Goal: Task Accomplishment & Management: Complete application form

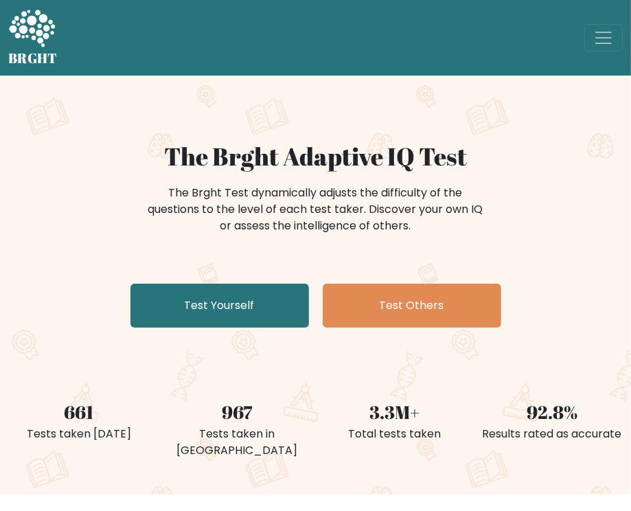
click at [49, 299] on div "The Brght Adaptive IQ Test The Brght Test dynamically adjusts the difficulty of…" at bounding box center [315, 237] width 631 height 192
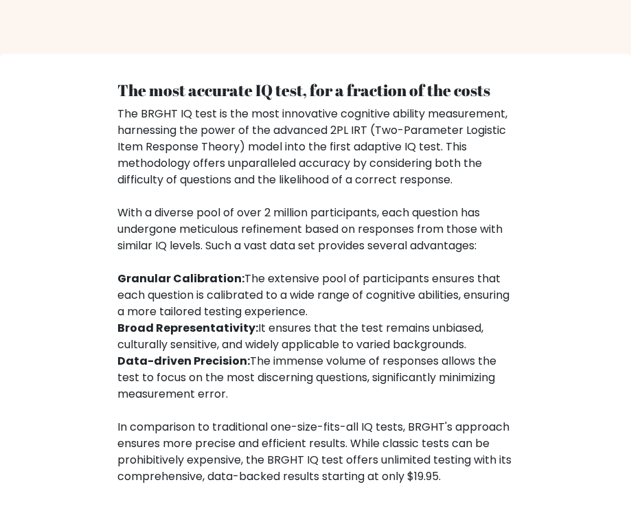
scroll to position [69, 0]
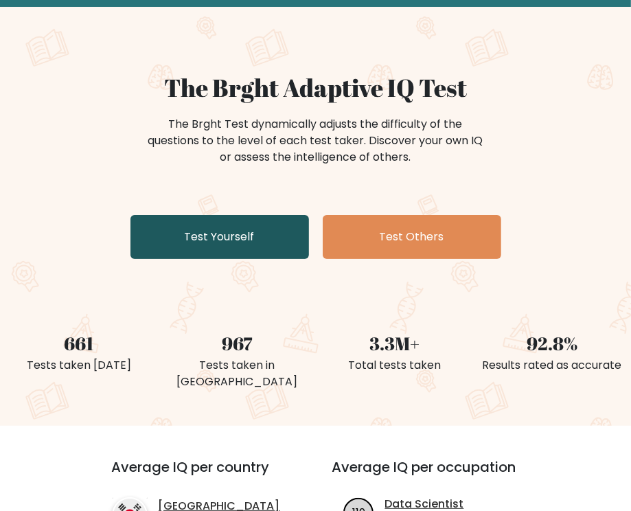
click at [237, 241] on link "Test Yourself" at bounding box center [219, 237] width 179 height 44
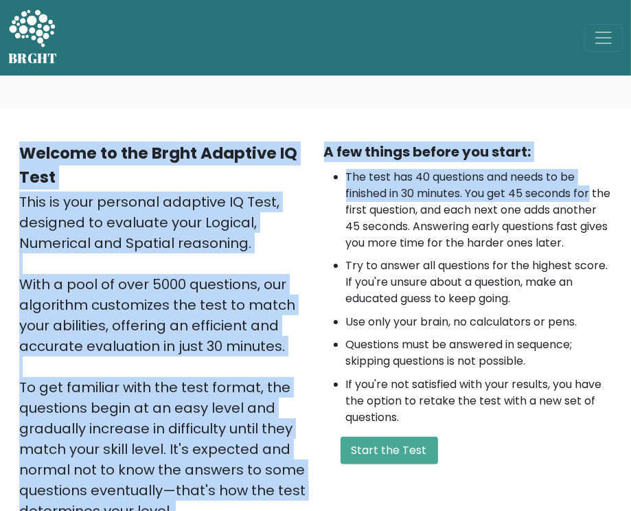
drag, startPoint x: 630, startPoint y: 65, endPoint x: 687, endPoint y: 196, distance: 142.1
click at [630, 196] on html "BRGHT BRGHT Log in Take the test Take the test Welcome to the Brght Adaptive IQ…" at bounding box center [315, 418] width 631 height 836
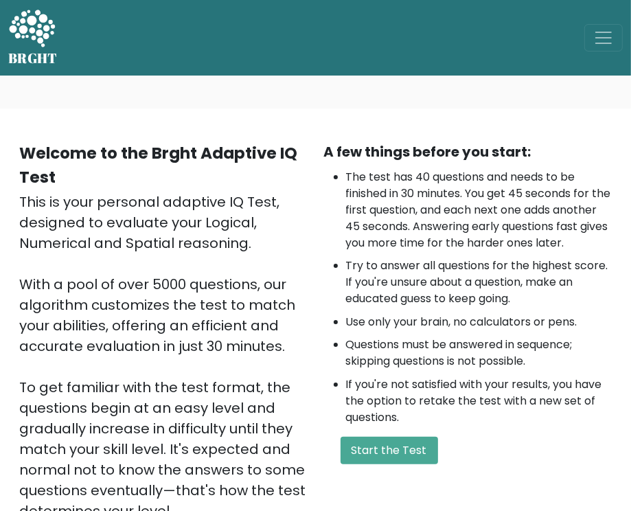
click at [422, 325] on ul "The test has 40 questions and needs to be finished in 30 minutes. You get 45 se…" at bounding box center [468, 297] width 288 height 257
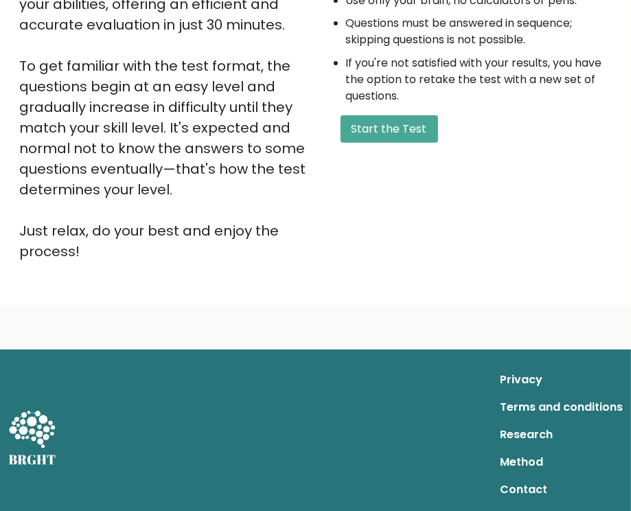
scroll to position [325, 0]
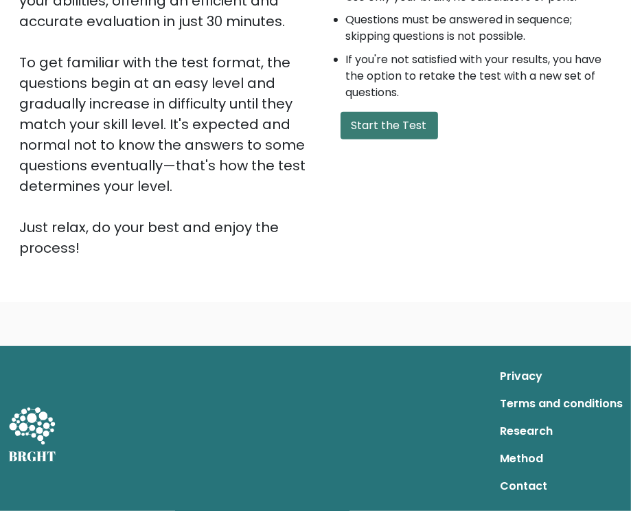
click at [406, 139] on button "Start the Test" at bounding box center [390, 125] width 98 height 27
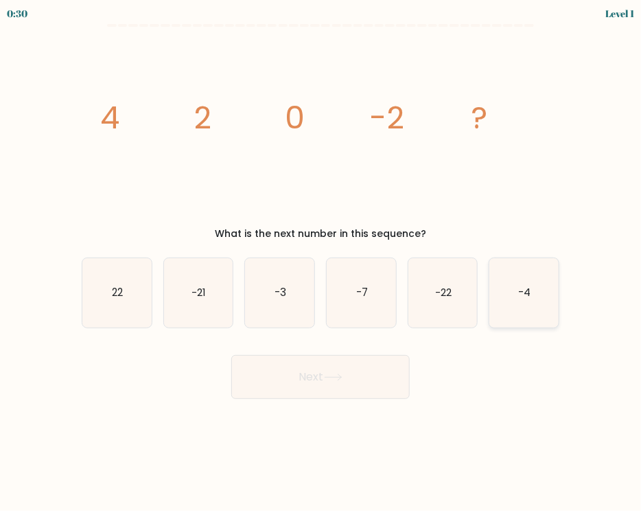
click at [504, 310] on icon "-4" at bounding box center [524, 292] width 69 height 69
click at [321, 262] on input "f. -4" at bounding box center [321, 258] width 1 height 7
radio input "true"
click at [363, 387] on button "Next" at bounding box center [320, 377] width 179 height 44
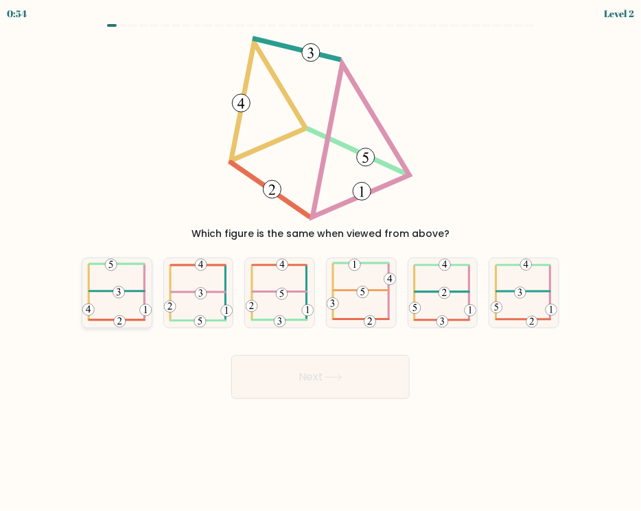
click at [126, 299] on icon at bounding box center [116, 292] width 69 height 69
click at [321, 262] on input "a." at bounding box center [321, 258] width 1 height 7
radio input "true"
click at [348, 385] on button "Next" at bounding box center [320, 377] width 179 height 44
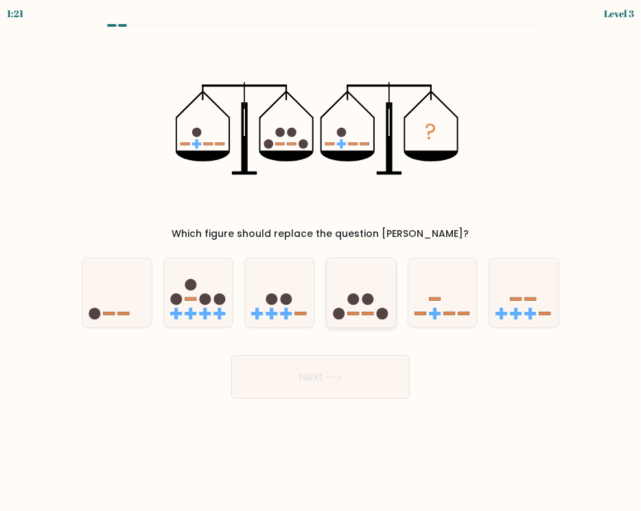
click at [354, 317] on icon at bounding box center [361, 292] width 69 height 57
click at [321, 262] on input "d." at bounding box center [321, 258] width 1 height 7
radio input "true"
click at [320, 379] on button "Next" at bounding box center [320, 377] width 179 height 44
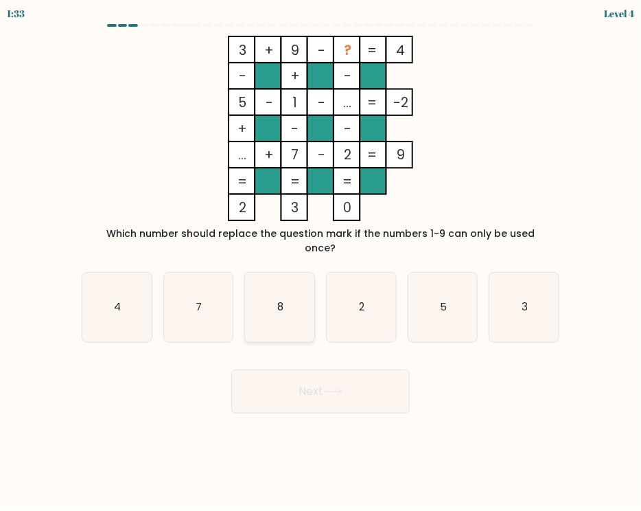
click at [291, 291] on icon "8" at bounding box center [279, 307] width 69 height 69
click at [321, 262] on input "c. 8" at bounding box center [321, 258] width 1 height 7
radio input "true"
click at [344, 385] on button "Next" at bounding box center [320, 391] width 179 height 44
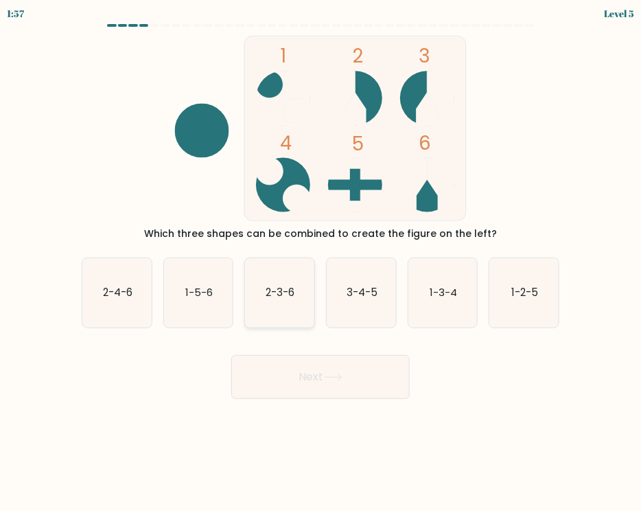
click at [289, 299] on text "2-3-6" at bounding box center [280, 292] width 29 height 14
click at [321, 262] on input "c. 2-3-6" at bounding box center [321, 258] width 1 height 7
radio input "true"
click at [360, 387] on button "Next" at bounding box center [320, 377] width 179 height 44
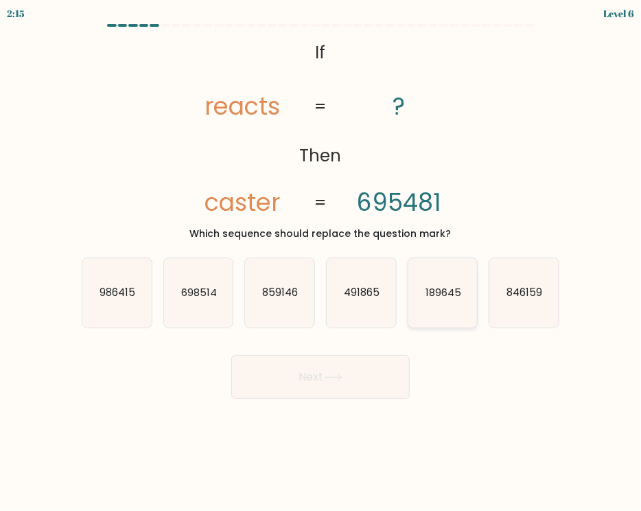
click at [426, 298] on text "189645" at bounding box center [444, 292] width 36 height 14
click at [321, 262] on input "e. 189645" at bounding box center [321, 258] width 1 height 7
radio input "true"
click at [320, 374] on button "Next" at bounding box center [320, 377] width 179 height 44
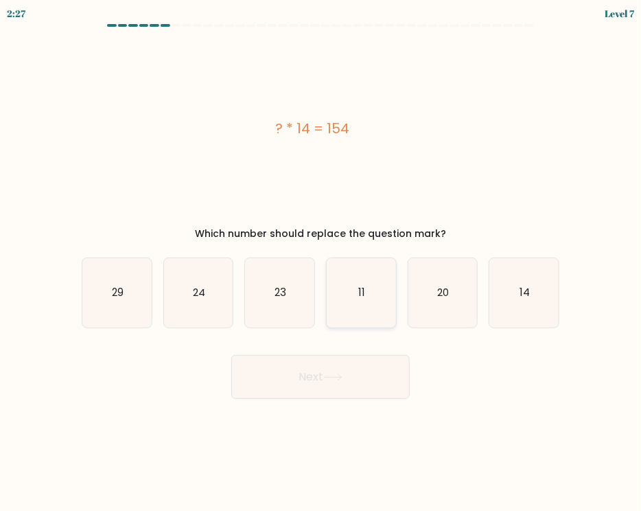
click at [352, 293] on icon "11" at bounding box center [361, 292] width 69 height 69
click at [321, 262] on input "d. 11" at bounding box center [321, 258] width 1 height 7
radio input "true"
click at [332, 374] on icon at bounding box center [333, 378] width 19 height 8
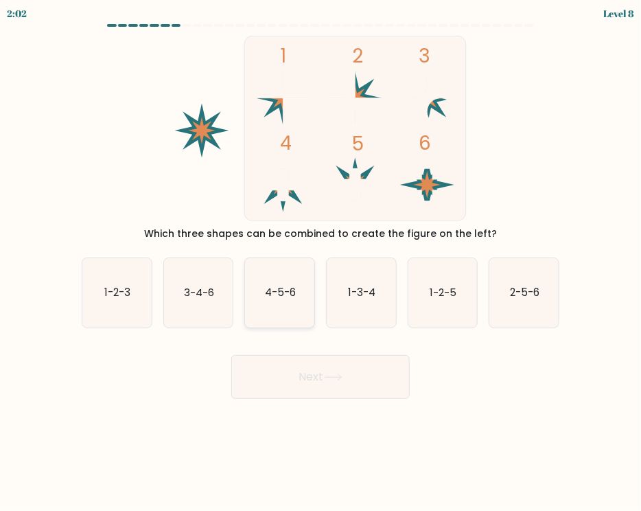
click at [280, 312] on icon "4-5-6" at bounding box center [279, 292] width 69 height 69
click at [321, 262] on input "c. 4-5-6" at bounding box center [321, 258] width 1 height 7
radio input "true"
click at [347, 380] on button "Next" at bounding box center [320, 377] width 179 height 44
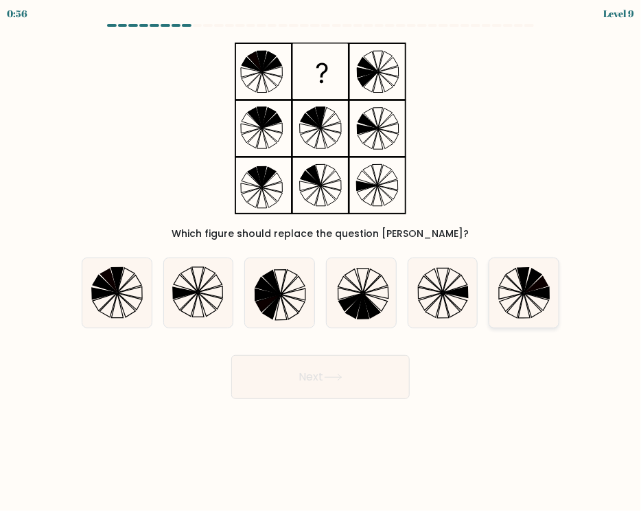
click at [517, 282] on icon at bounding box center [524, 292] width 69 height 69
click at [321, 262] on input "f." at bounding box center [321, 258] width 1 height 7
radio input "true"
click at [287, 388] on button "Next" at bounding box center [320, 377] width 179 height 44
click at [338, 371] on button "Next" at bounding box center [320, 377] width 179 height 44
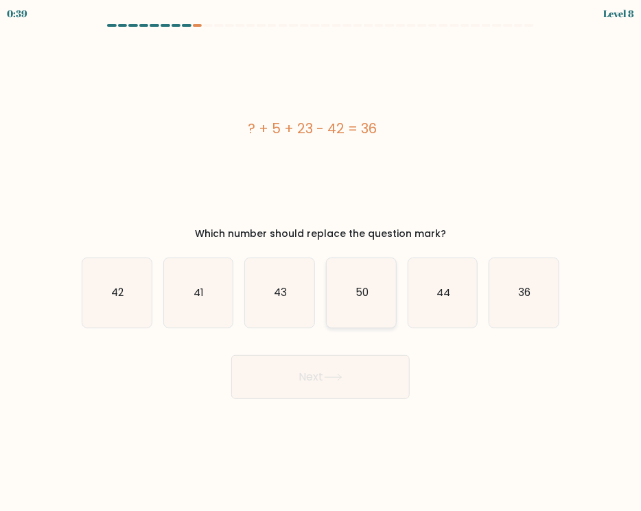
click at [351, 297] on icon "50" at bounding box center [361, 292] width 69 height 69
click at [321, 262] on input "d. 50" at bounding box center [321, 258] width 1 height 7
radio input "true"
click at [323, 375] on button "Next" at bounding box center [320, 377] width 179 height 44
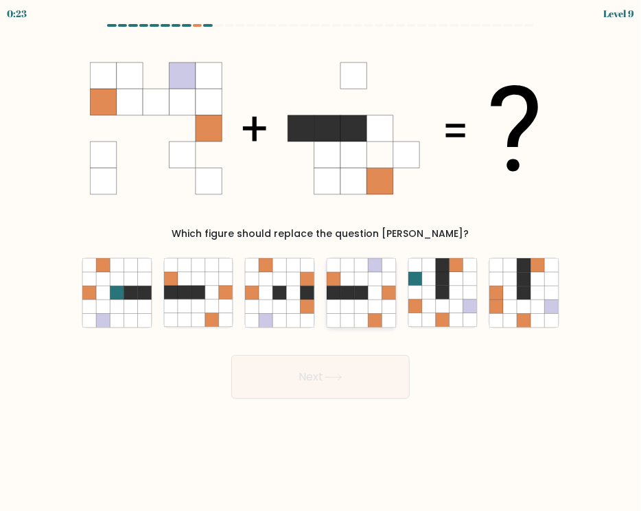
click at [369, 282] on icon at bounding box center [375, 279] width 14 height 14
click at [321, 262] on input "d." at bounding box center [321, 258] width 1 height 7
radio input "true"
click at [347, 376] on button "Next" at bounding box center [320, 377] width 179 height 44
click at [382, 284] on icon at bounding box center [375, 280] width 14 height 14
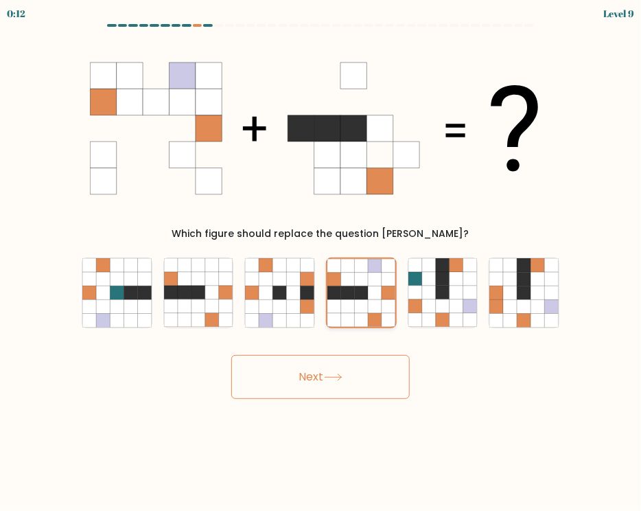
click at [321, 262] on input "d." at bounding box center [321, 258] width 1 height 7
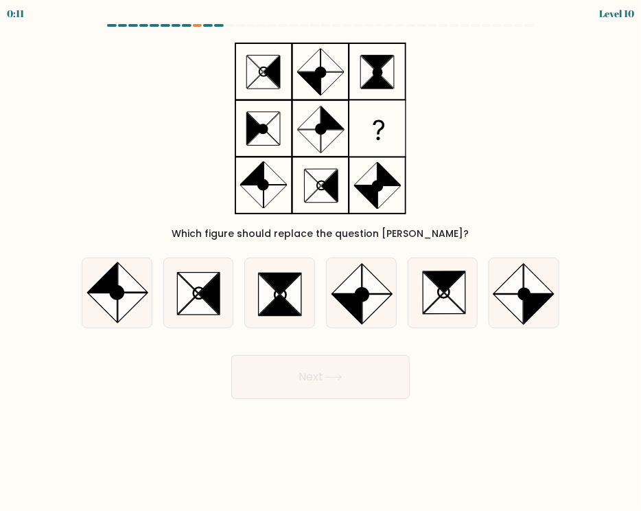
click at [343, 381] on icon at bounding box center [333, 378] width 19 height 8
click at [304, 295] on icon at bounding box center [279, 292] width 69 height 69
click at [321, 262] on input "c." at bounding box center [321, 258] width 1 height 7
radio input "true"
click at [304, 295] on icon at bounding box center [280, 293] width 68 height 68
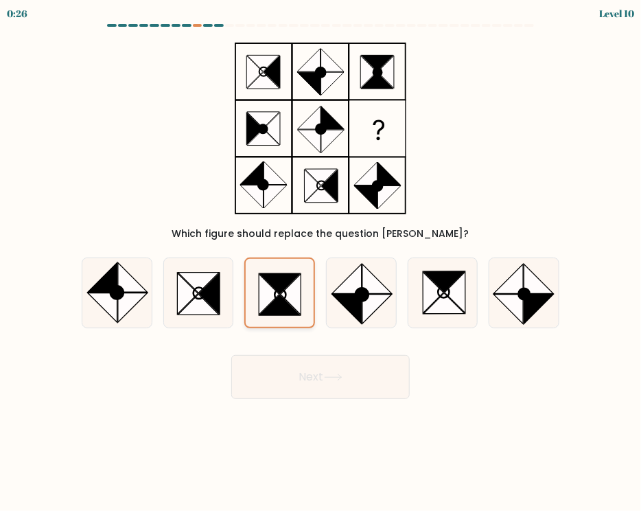
click at [321, 262] on input "c." at bounding box center [321, 258] width 1 height 7
click at [299, 298] on icon at bounding box center [291, 294] width 21 height 41
click at [321, 262] on input "c." at bounding box center [321, 258] width 1 height 7
click at [300, 314] on icon at bounding box center [280, 305] width 41 height 21
click at [321, 262] on input "c." at bounding box center [321, 258] width 1 height 7
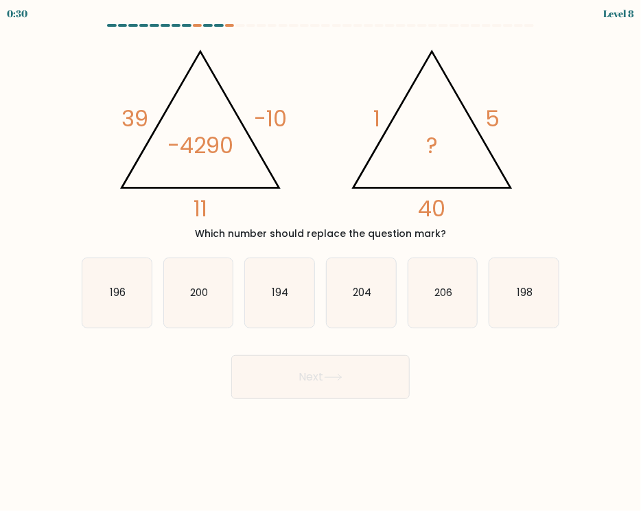
click at [536, 191] on div "@import url('https://fonts.googleapis.com/css?family=Abril+Fatface:400,100,100i…" at bounding box center [320, 138] width 494 height 205
drag, startPoint x: 293, startPoint y: 287, endPoint x: 294, endPoint y: 299, distance: 11.7
click at [293, 288] on icon "194" at bounding box center [279, 292] width 69 height 69
click at [321, 262] on input "c. 194" at bounding box center [321, 258] width 1 height 7
radio input "true"
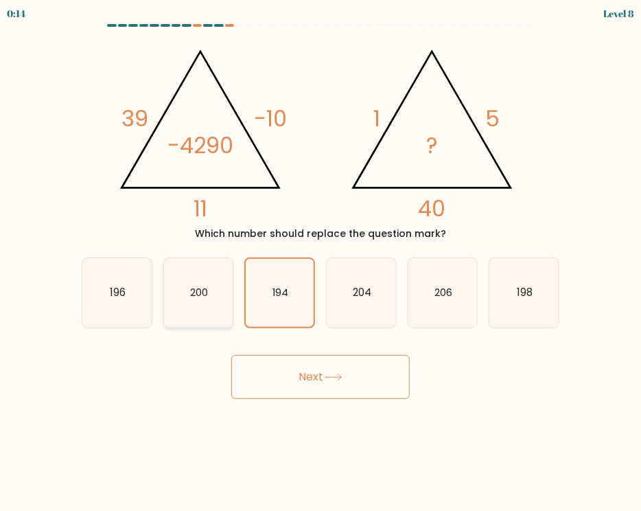
click at [178, 288] on icon "200" at bounding box center [198, 292] width 69 height 69
click at [321, 262] on input "b. 200" at bounding box center [321, 258] width 1 height 7
radio input "true"
click at [341, 377] on icon at bounding box center [333, 377] width 16 height 6
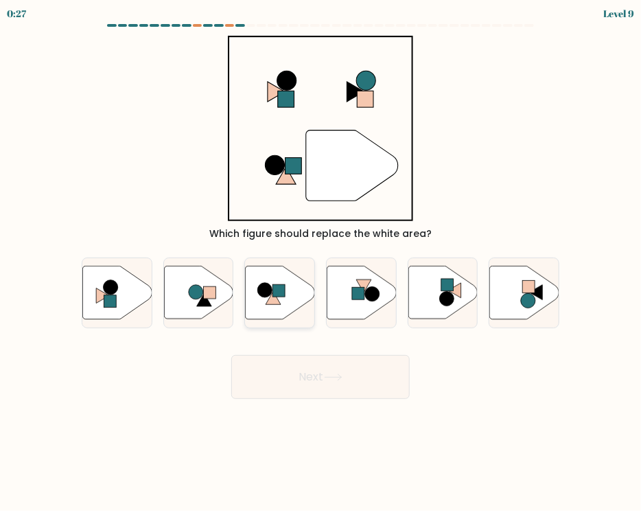
click at [293, 304] on icon at bounding box center [280, 292] width 69 height 53
click at [321, 262] on input "c." at bounding box center [321, 258] width 1 height 7
radio input "true"
click at [508, 296] on icon at bounding box center [524, 292] width 69 height 53
click at [321, 262] on input "f." at bounding box center [321, 258] width 1 height 7
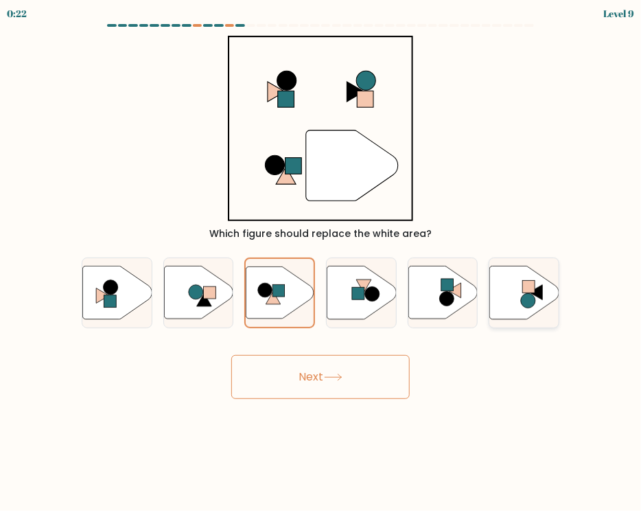
radio input "true"
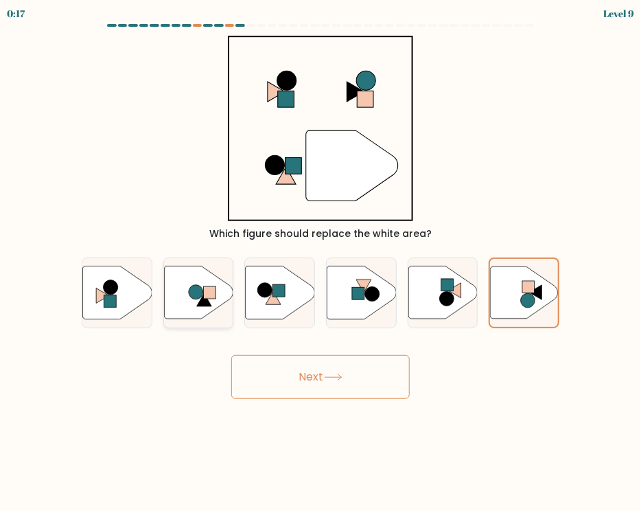
click at [213, 290] on rect at bounding box center [210, 292] width 12 height 12
click at [321, 262] on input "b." at bounding box center [321, 258] width 1 height 7
radio input "true"
click at [294, 381] on button "Next" at bounding box center [320, 377] width 179 height 44
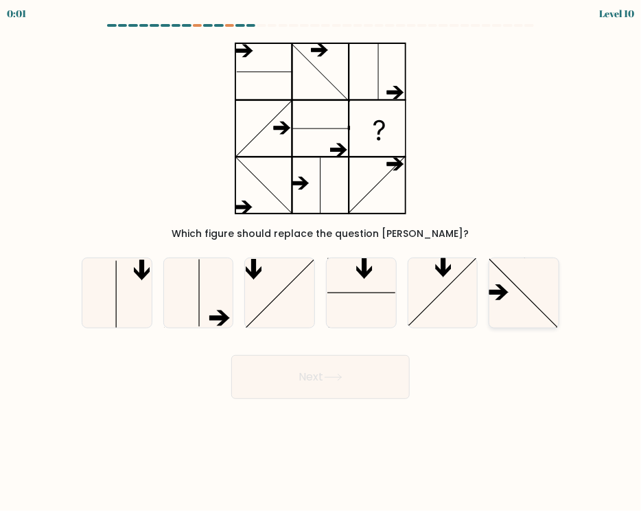
click at [508, 303] on icon at bounding box center [524, 292] width 69 height 69
click at [321, 262] on input "f." at bounding box center [321, 258] width 1 height 7
radio input "true"
click at [358, 367] on div "Next" at bounding box center [320, 372] width 494 height 54
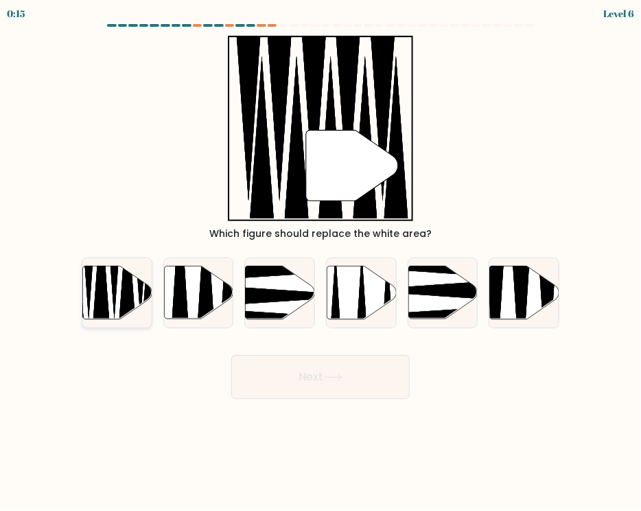
click at [107, 293] on icon at bounding box center [116, 292] width 69 height 53
click at [321, 262] on input "a." at bounding box center [321, 258] width 1 height 7
radio input "true"
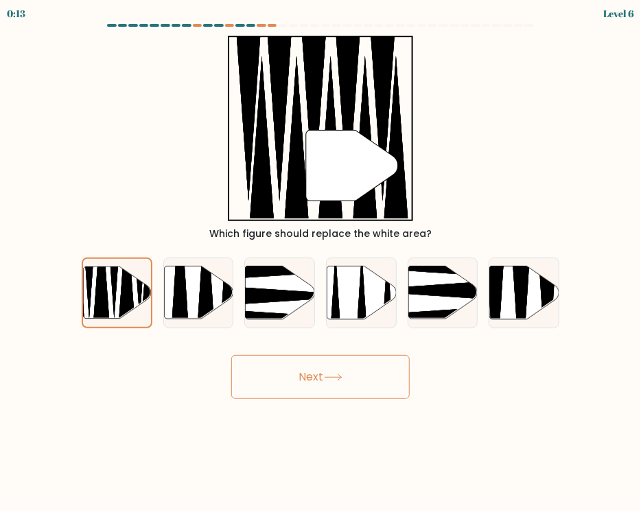
click at [330, 376] on icon at bounding box center [333, 378] width 19 height 8
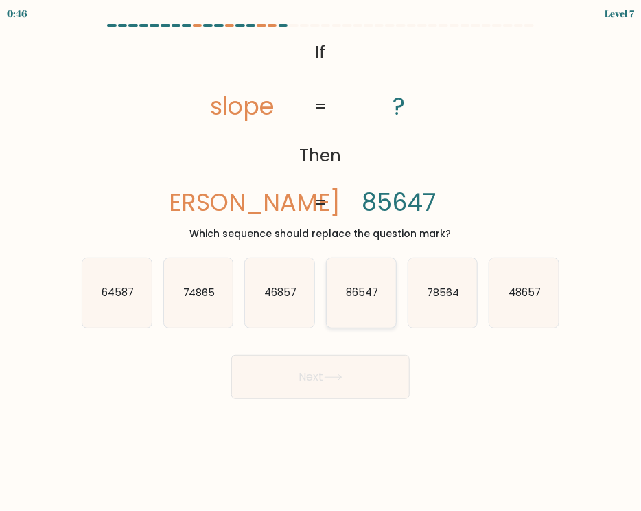
click at [366, 300] on icon "86547" at bounding box center [361, 292] width 69 height 69
click at [321, 262] on input "d. 86547" at bounding box center [321, 258] width 1 height 7
radio input "true"
click at [447, 301] on icon "78564" at bounding box center [443, 292] width 69 height 69
click at [321, 262] on input "e. 78564" at bounding box center [321, 258] width 1 height 7
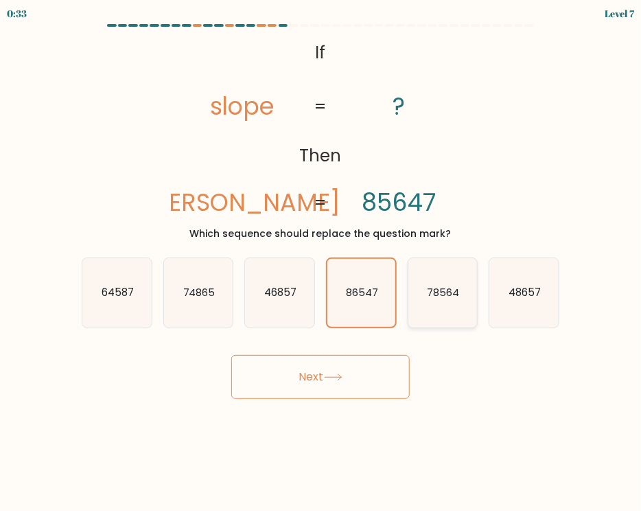
radio input "true"
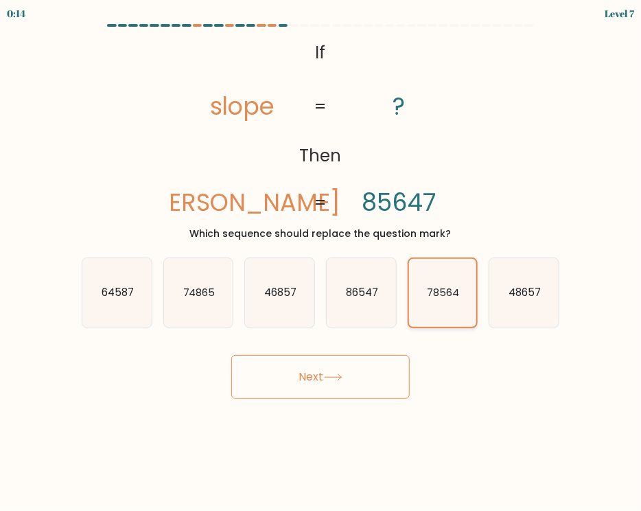
click at [436, 301] on icon "78564" at bounding box center [443, 293] width 68 height 68
click at [321, 262] on input "e. 78564" at bounding box center [321, 258] width 1 height 7
click at [312, 387] on button "Next" at bounding box center [320, 377] width 179 height 44
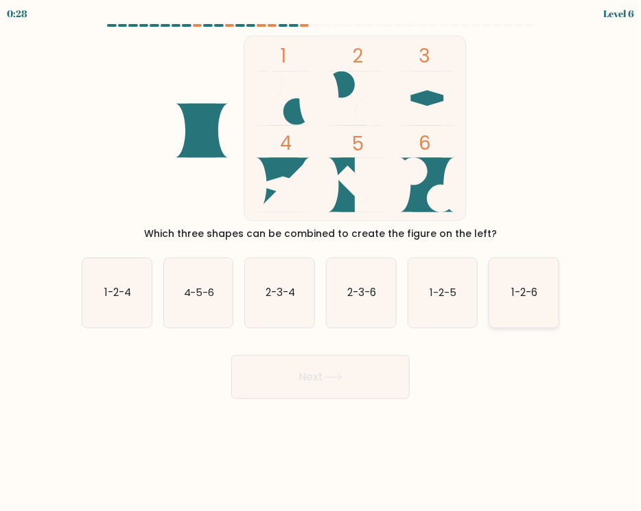
click at [522, 274] on icon "1-2-6" at bounding box center [524, 292] width 69 height 69
click at [321, 262] on input "f. 1-2-6" at bounding box center [321, 258] width 1 height 7
radio input "true"
click at [346, 389] on button "Next" at bounding box center [320, 377] width 179 height 44
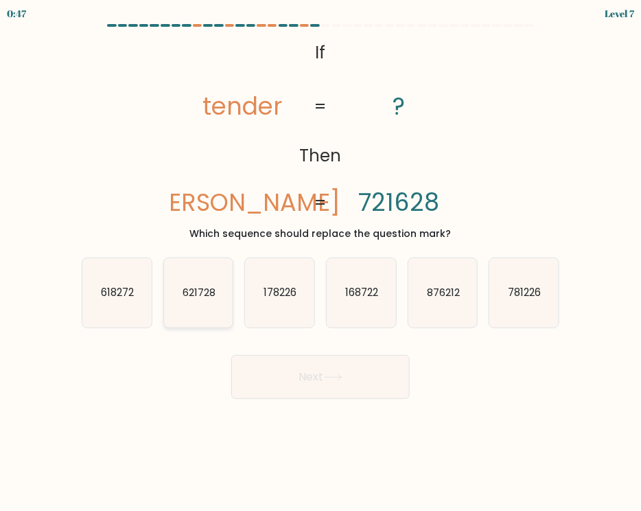
click at [188, 306] on icon "621728" at bounding box center [198, 292] width 69 height 69
click at [321, 262] on input "b. 621728" at bounding box center [321, 258] width 1 height 7
radio input "true"
click at [341, 370] on button "Next" at bounding box center [320, 377] width 179 height 44
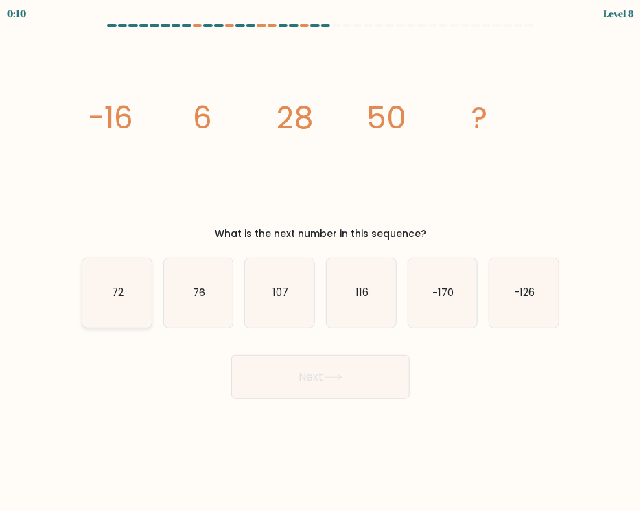
click at [115, 296] on text "72" at bounding box center [118, 292] width 12 height 14
click at [321, 262] on input "a. 72" at bounding box center [321, 258] width 1 height 7
radio input "true"
click at [342, 378] on icon at bounding box center [333, 378] width 19 height 8
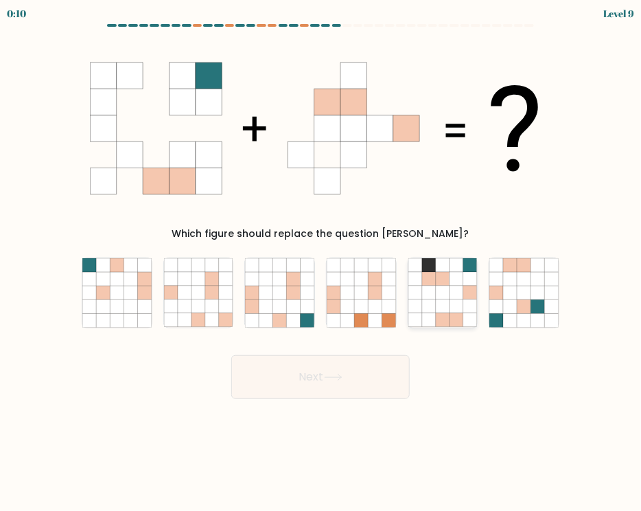
click at [450, 277] on icon at bounding box center [457, 279] width 14 height 14
click at [321, 262] on input "e." at bounding box center [321, 258] width 1 height 7
radio input "true"
click at [331, 375] on icon at bounding box center [333, 378] width 19 height 8
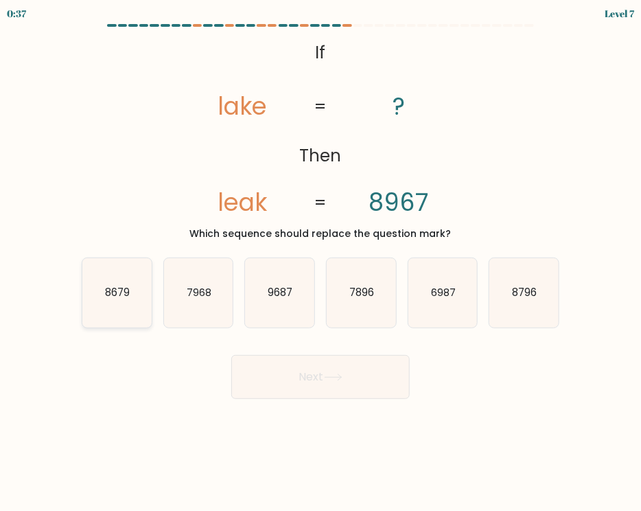
click at [133, 307] on icon "8679" at bounding box center [116, 292] width 69 height 69
click at [321, 262] on input "a. 8679" at bounding box center [321, 258] width 1 height 7
radio input "true"
click at [287, 365] on button "Next" at bounding box center [320, 377] width 179 height 44
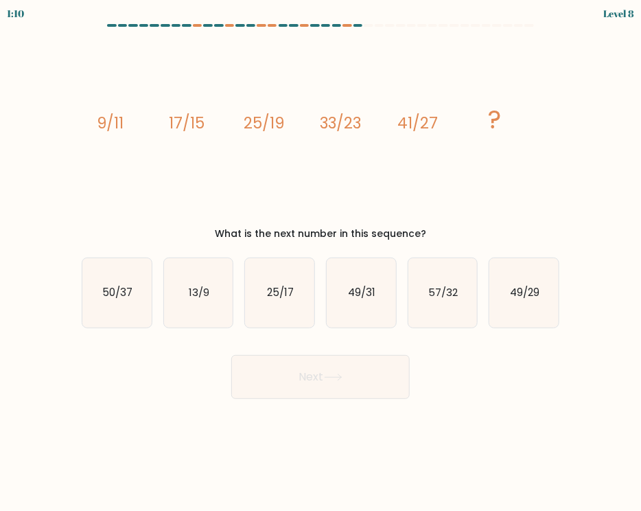
drag, startPoint x: 209, startPoint y: 235, endPoint x: 472, endPoint y: 237, distance: 263.7
click at [472, 237] on div "What is the next number in this sequence?" at bounding box center [320, 234] width 461 height 14
copy div "What is the next number in this sequence?"
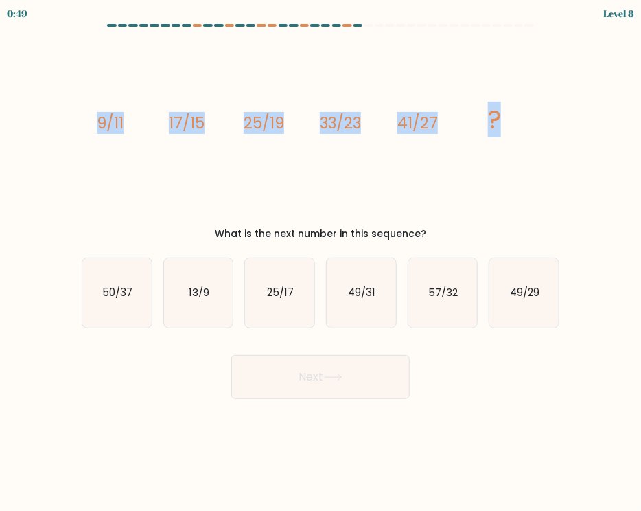
drag, startPoint x: 92, startPoint y: 120, endPoint x: 546, endPoint y: 104, distance: 454.1
click at [546, 104] on div "image/svg+xml 9/11 17/15 25/19 33/23 41/27 ? What is the next number in this se…" at bounding box center [320, 138] width 494 height 205
copy g "9/11 17/15 25/19 33/23 41/27 ?"
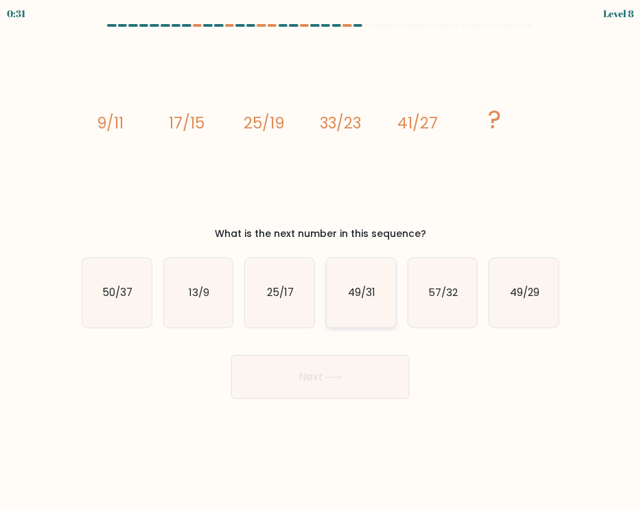
click at [360, 280] on icon "49/31" at bounding box center [361, 292] width 69 height 69
click at [321, 262] on input "d. 49/31" at bounding box center [321, 258] width 1 height 7
radio input "true"
click at [341, 366] on button "Next" at bounding box center [320, 377] width 179 height 44
click at [332, 376] on icon at bounding box center [333, 378] width 19 height 8
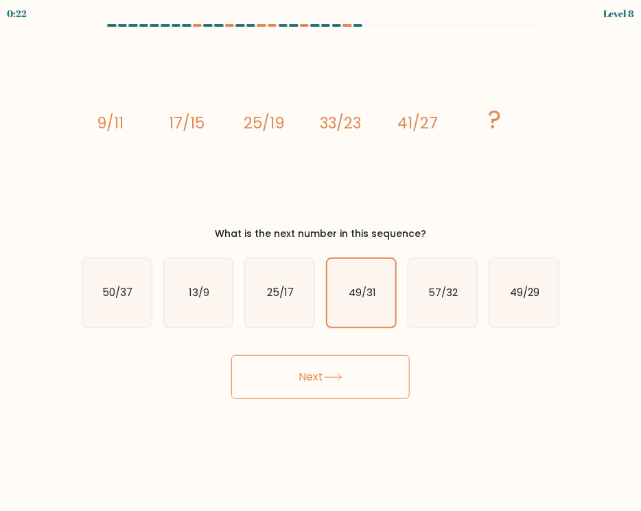
click at [365, 376] on button "Next" at bounding box center [320, 377] width 179 height 44
click at [336, 373] on button "Next" at bounding box center [320, 377] width 179 height 44
click at [381, 289] on icon "49/31" at bounding box center [362, 293] width 68 height 68
click at [321, 262] on input "d. 49/31" at bounding box center [321, 258] width 1 height 7
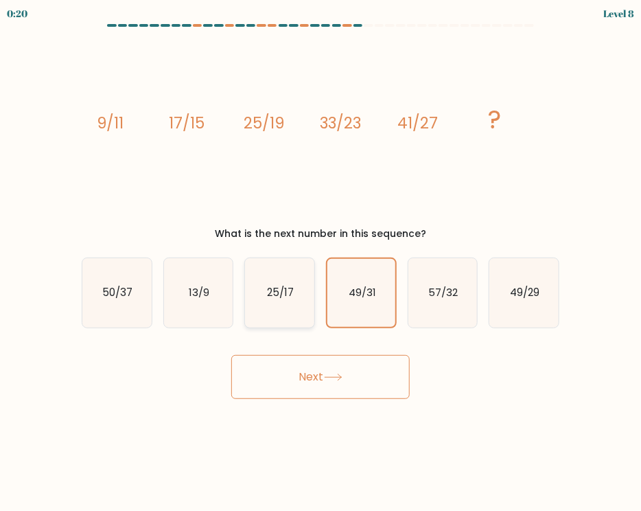
click at [284, 286] on text "25/17" at bounding box center [280, 292] width 27 height 14
click at [321, 262] on input "c. 25/17" at bounding box center [321, 258] width 1 height 7
radio input "true"
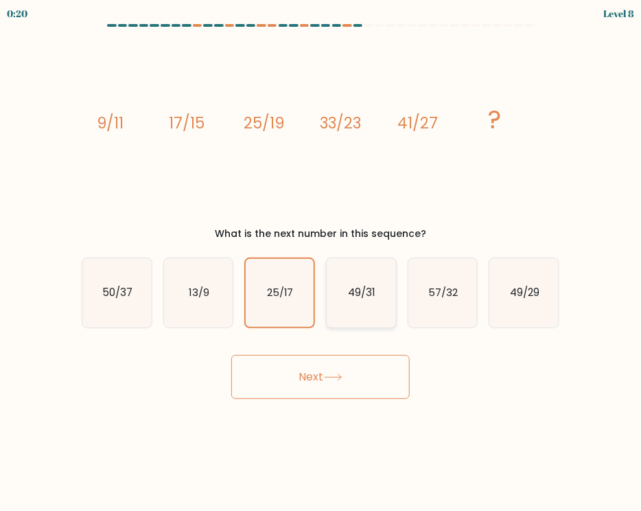
click at [376, 300] on icon "49/31" at bounding box center [361, 292] width 69 height 69
click at [321, 262] on input "d. 49/31" at bounding box center [321, 258] width 1 height 7
radio input "true"
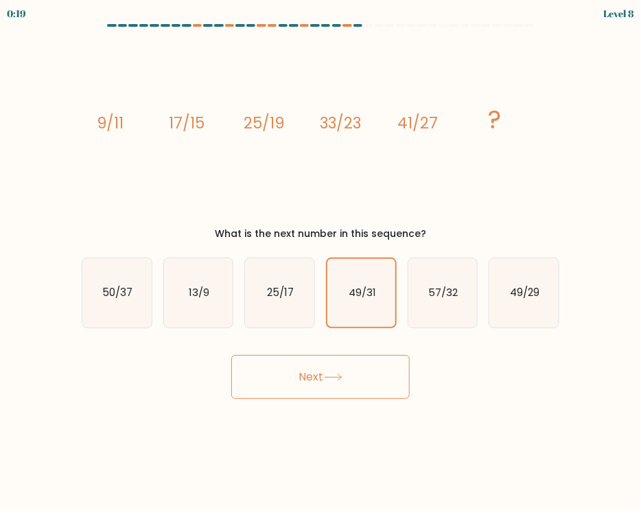
click at [308, 368] on button "Next" at bounding box center [320, 377] width 179 height 44
click at [313, 378] on button "Next" at bounding box center [320, 377] width 179 height 44
click at [313, 377] on button "Next" at bounding box center [320, 377] width 179 height 44
click at [323, 367] on button "Next" at bounding box center [320, 377] width 179 height 44
click at [314, 382] on button "Next" at bounding box center [320, 377] width 179 height 44
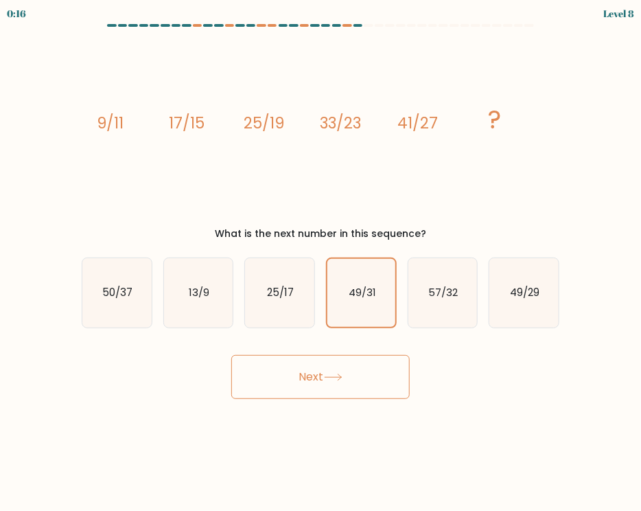
click at [314, 381] on button "Next" at bounding box center [320, 377] width 179 height 44
click at [316, 376] on button "Next" at bounding box center [320, 377] width 179 height 44
click at [319, 374] on button "Next" at bounding box center [320, 377] width 179 height 44
click at [308, 381] on button "Next" at bounding box center [320, 377] width 179 height 44
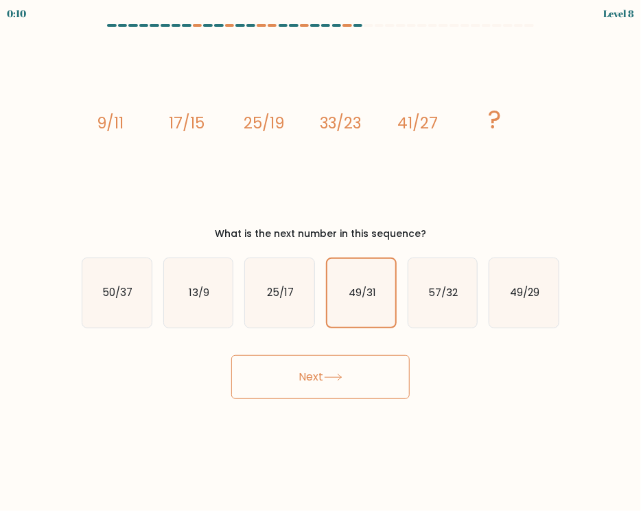
click at [311, 380] on button "Next" at bounding box center [320, 377] width 179 height 44
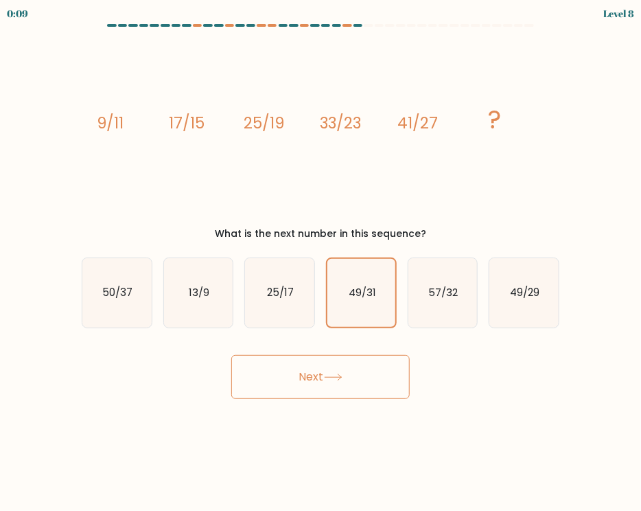
click at [311, 380] on button "Next" at bounding box center [320, 377] width 179 height 44
click at [321, 384] on button "Next" at bounding box center [320, 377] width 179 height 44
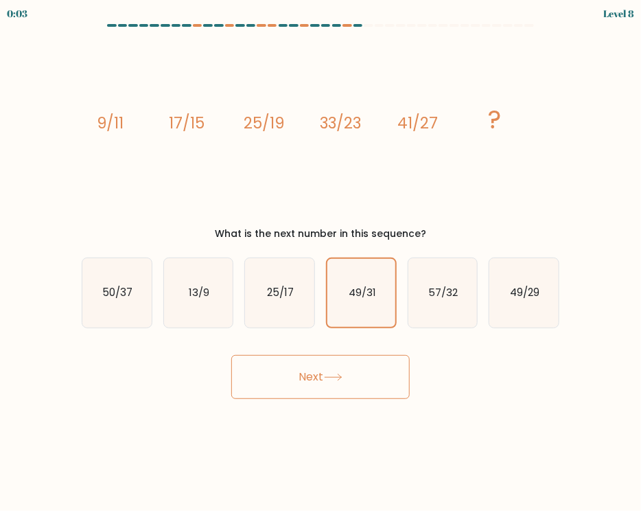
click at [327, 371] on button "Next" at bounding box center [320, 377] width 179 height 44
click at [332, 374] on button "Next" at bounding box center [320, 377] width 179 height 44
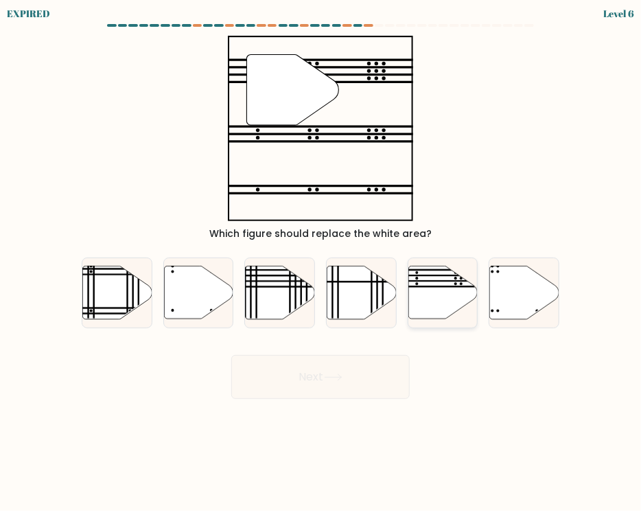
click at [447, 284] on icon at bounding box center [443, 292] width 69 height 53
click at [321, 262] on input "e." at bounding box center [321, 258] width 1 height 7
radio input "true"
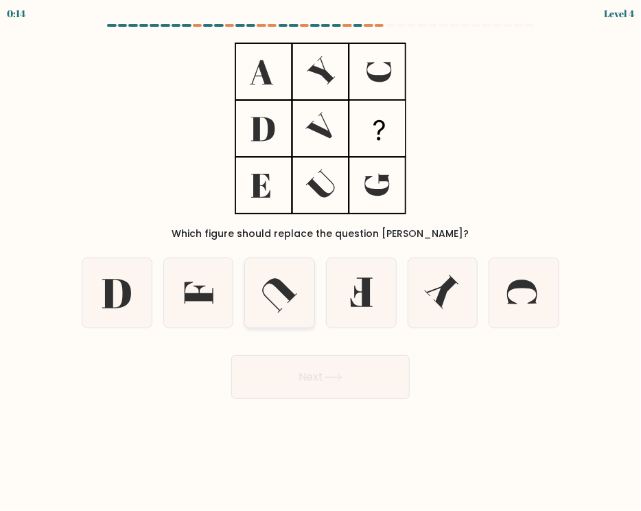
click at [295, 295] on icon at bounding box center [280, 295] width 35 height 34
click at [321, 262] on input "c." at bounding box center [321, 258] width 1 height 7
radio input "true"
click at [291, 383] on button "Next" at bounding box center [320, 377] width 179 height 44
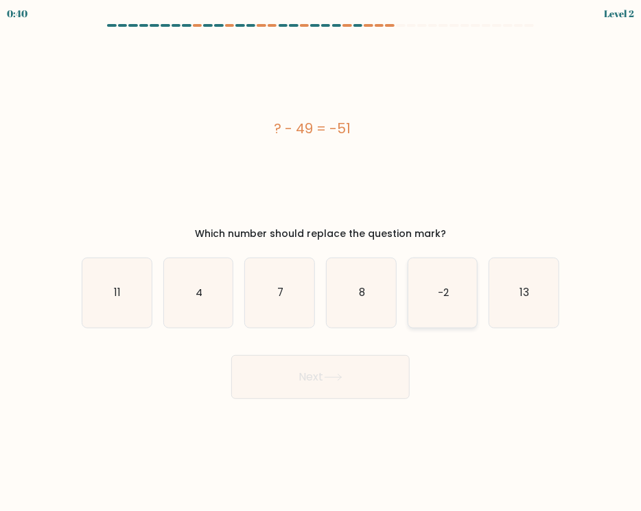
click at [444, 301] on icon "-2" at bounding box center [443, 292] width 69 height 69
click at [321, 262] on input "e. -2" at bounding box center [321, 258] width 1 height 7
radio input "true"
click at [350, 390] on button "Next" at bounding box center [320, 377] width 179 height 44
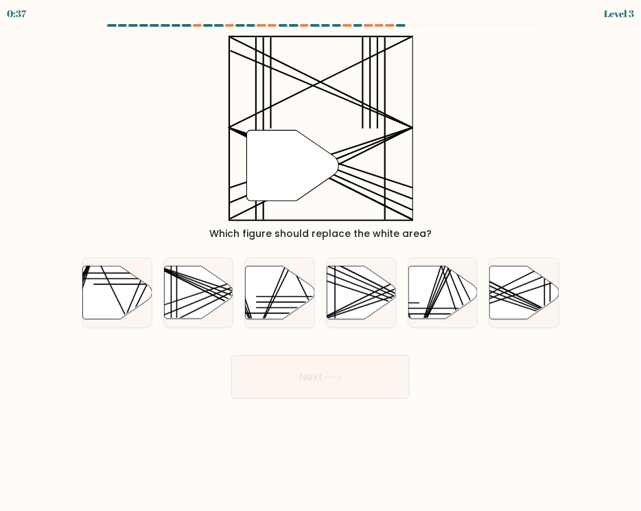
click at [350, 390] on button "Next" at bounding box center [320, 377] width 179 height 44
click at [63, 373] on form at bounding box center [320, 211] width 641 height 375
click at [179, 315] on icon at bounding box center [198, 292] width 69 height 53
click at [321, 262] on input "b." at bounding box center [321, 258] width 1 height 7
radio input "true"
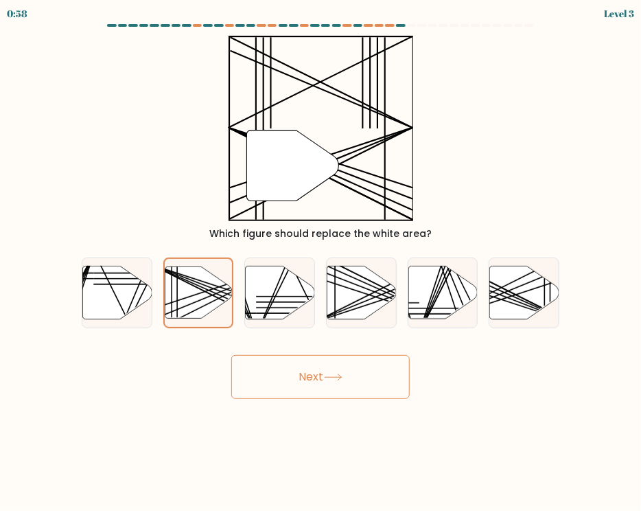
click at [360, 384] on button "Next" at bounding box center [320, 377] width 179 height 44
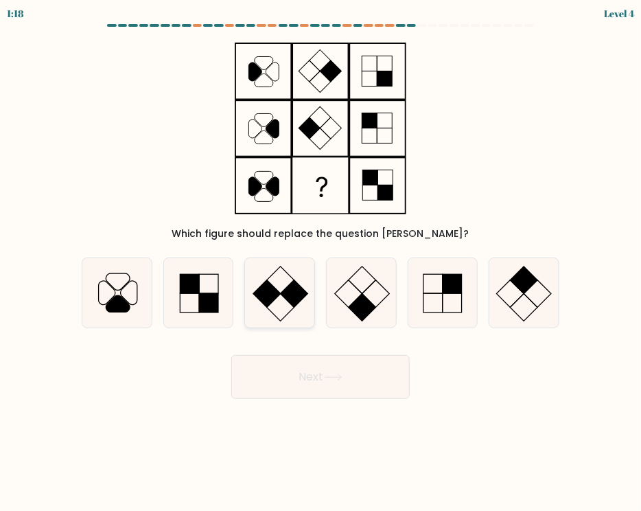
click at [291, 296] on rect at bounding box center [294, 293] width 27 height 27
click at [321, 262] on input "c." at bounding box center [321, 258] width 1 height 7
radio input "true"
click at [330, 394] on button "Next" at bounding box center [320, 377] width 179 height 44
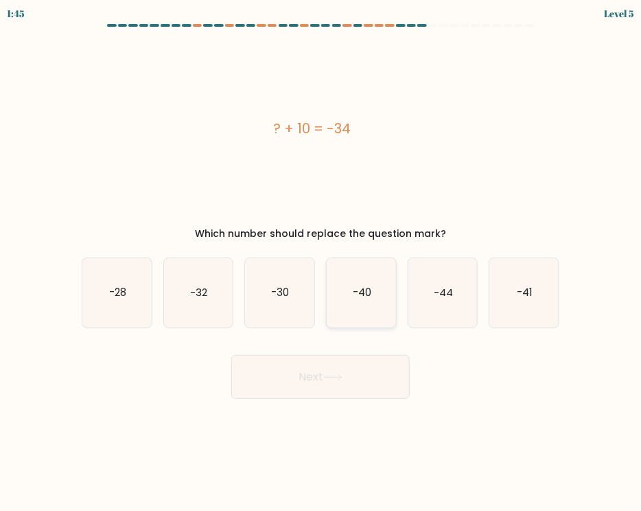
click at [367, 308] on icon "-40" at bounding box center [361, 292] width 69 height 69
click at [321, 262] on input "d. -40" at bounding box center [321, 258] width 1 height 7
radio input "true"
click at [438, 308] on icon "-44" at bounding box center [443, 292] width 69 height 69
click at [321, 262] on input "e. -44" at bounding box center [321, 258] width 1 height 7
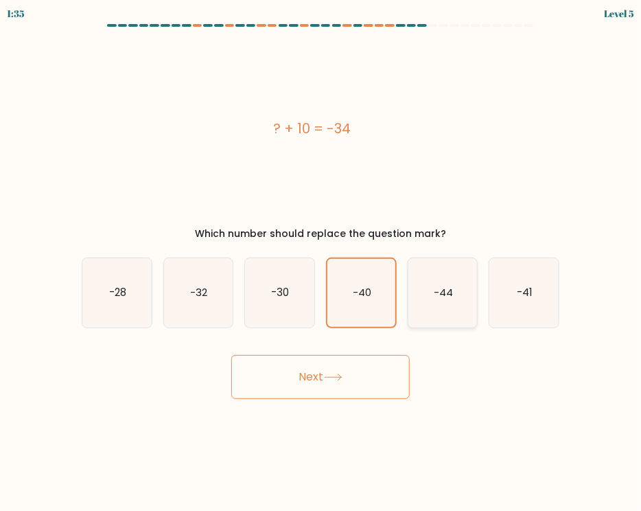
radio input "true"
click at [338, 367] on button "Next" at bounding box center [320, 377] width 179 height 44
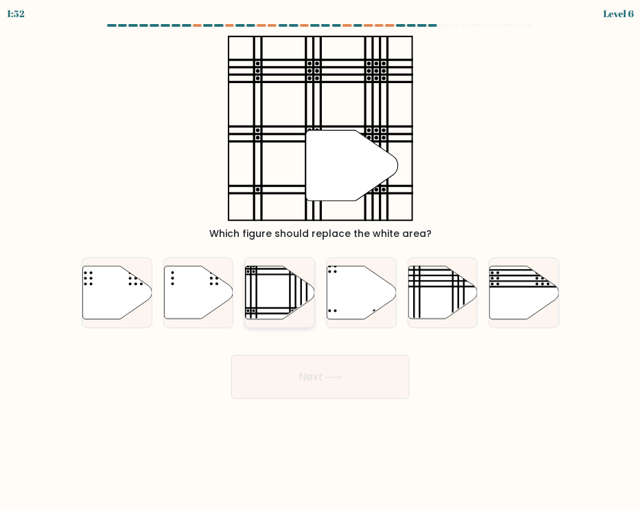
click at [273, 291] on icon at bounding box center [280, 292] width 69 height 53
click at [321, 262] on input "c." at bounding box center [321, 258] width 1 height 7
radio input "true"
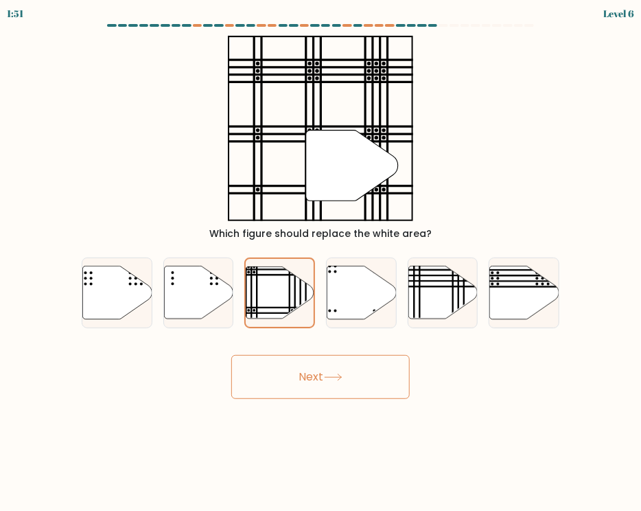
click at [320, 378] on button "Next" at bounding box center [320, 377] width 179 height 44
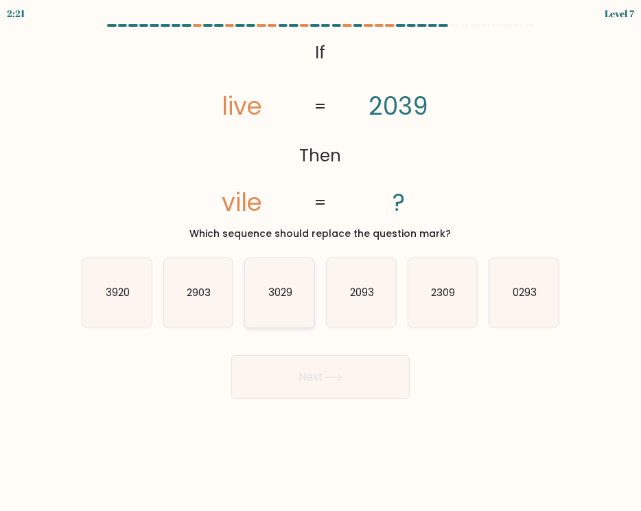
click at [310, 302] on icon "3029" at bounding box center [279, 292] width 69 height 69
click at [321, 262] on input "c. 3029" at bounding box center [321, 258] width 1 height 7
radio input "true"
click at [327, 373] on button "Next" at bounding box center [320, 377] width 179 height 44
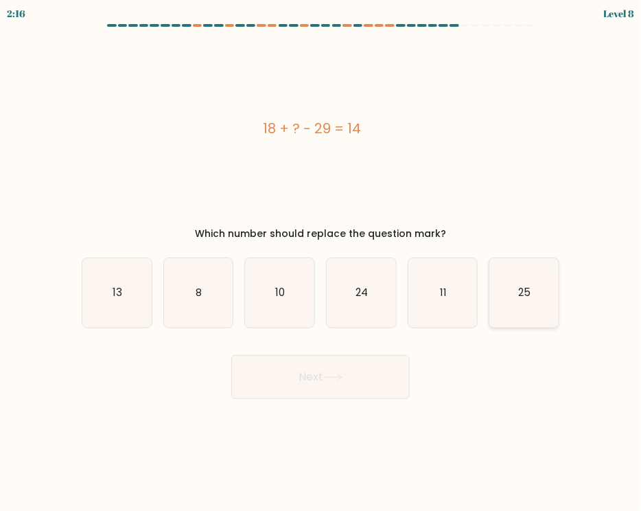
click at [514, 285] on icon "25" at bounding box center [524, 292] width 69 height 69
click at [321, 262] on input "f. 25" at bounding box center [321, 258] width 1 height 7
radio input "true"
click at [332, 387] on button "Next" at bounding box center [320, 377] width 179 height 44
click at [331, 386] on button "Next" at bounding box center [320, 377] width 179 height 44
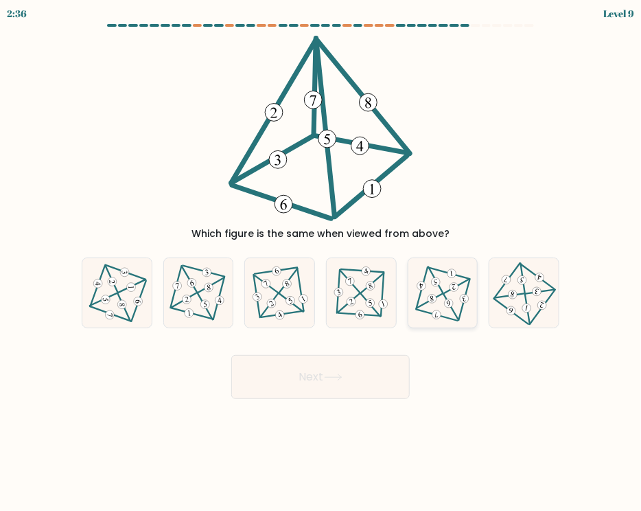
click at [441, 301] on icon at bounding box center [443, 293] width 56 height 56
click at [321, 262] on input "e." at bounding box center [321, 258] width 1 height 7
radio input "true"
click at [292, 276] on 299 at bounding box center [289, 280] width 25 height 24
click at [321, 262] on input "c." at bounding box center [321, 258] width 1 height 7
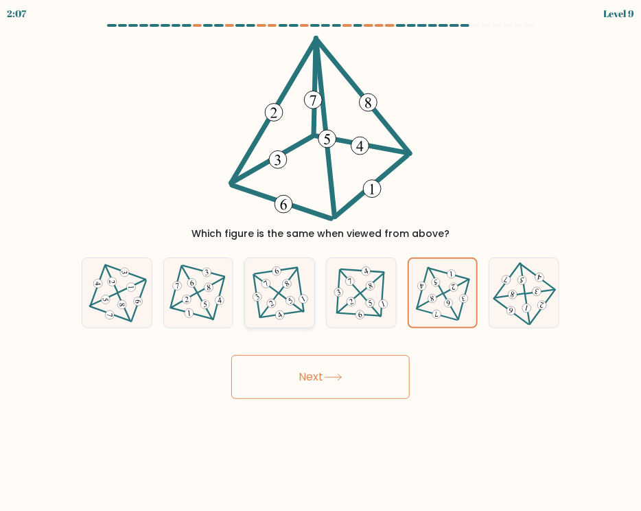
radio input "true"
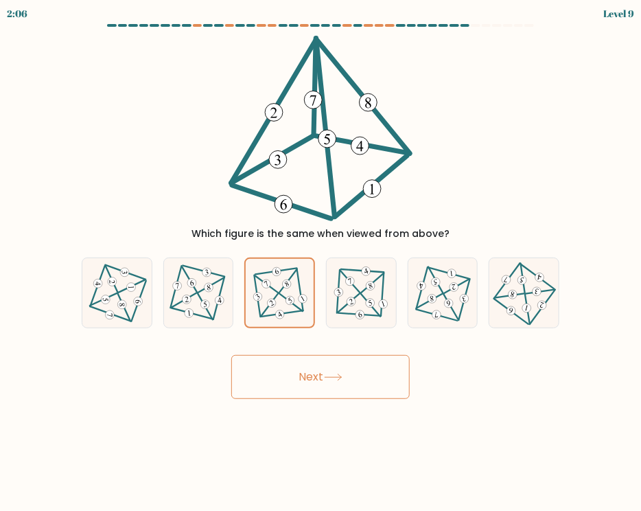
click at [325, 384] on button "Next" at bounding box center [320, 377] width 179 height 44
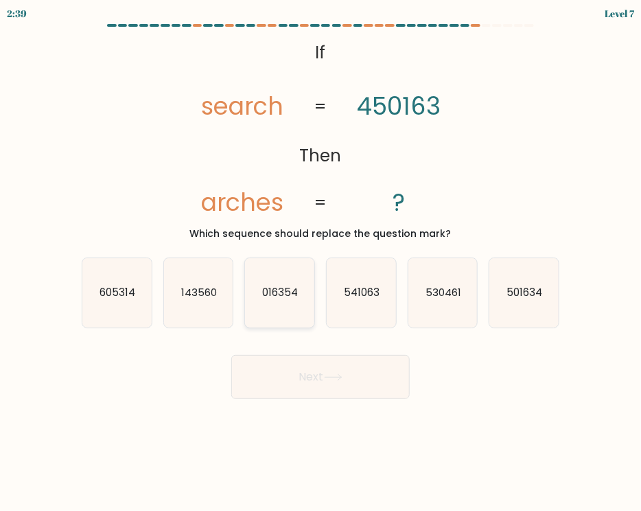
click at [293, 299] on text "016354" at bounding box center [281, 292] width 36 height 14
click at [321, 262] on input "c. 016354" at bounding box center [321, 258] width 1 height 7
radio input "true"
click at [319, 370] on button "Next" at bounding box center [320, 377] width 179 height 44
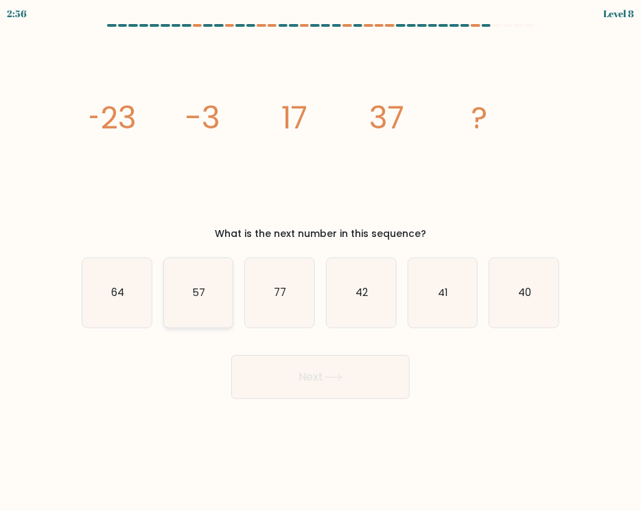
click at [207, 299] on icon "57" at bounding box center [198, 292] width 69 height 69
click at [321, 262] on input "b. 57" at bounding box center [321, 258] width 1 height 7
radio input "true"
click at [332, 371] on button "Next" at bounding box center [320, 377] width 179 height 44
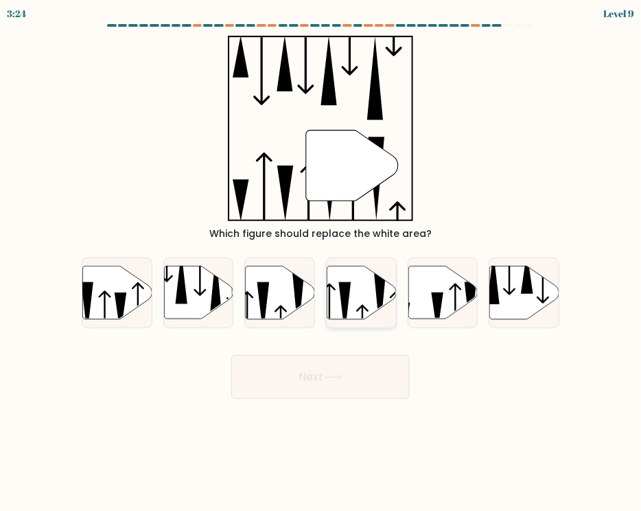
click at [343, 300] on icon at bounding box center [345, 308] width 12 height 52
click at [321, 262] on input "d." at bounding box center [321, 258] width 1 height 7
radio input "true"
click at [261, 301] on icon at bounding box center [263, 308] width 12 height 52
click at [321, 262] on input "c." at bounding box center [321, 258] width 1 height 7
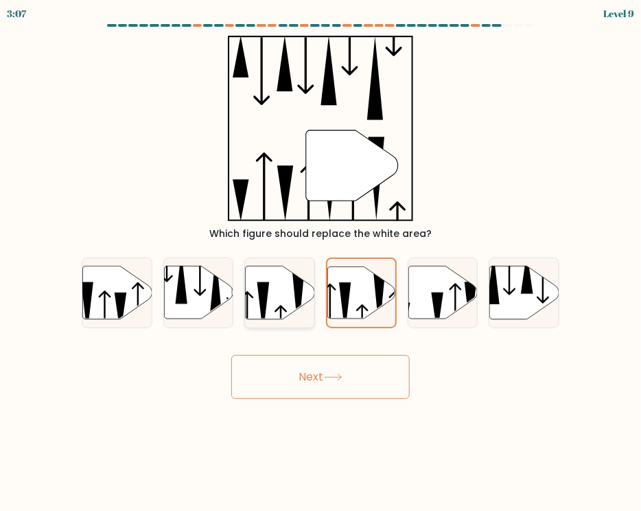
radio input "true"
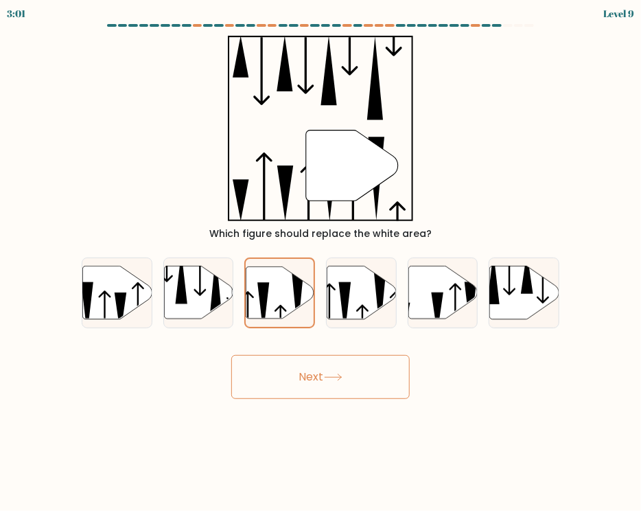
click at [328, 376] on icon at bounding box center [333, 378] width 19 height 8
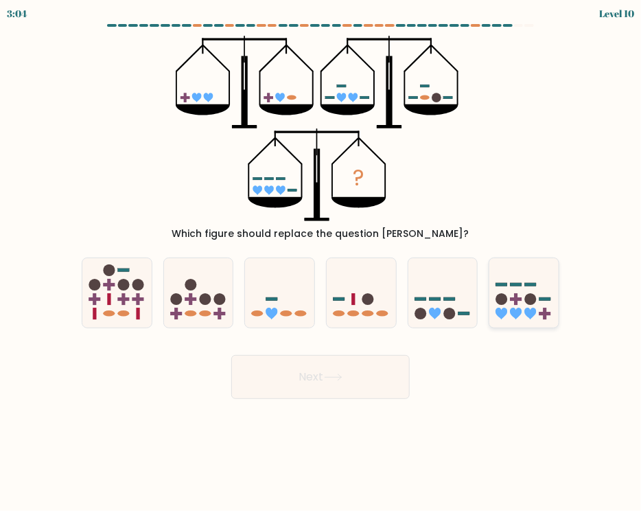
click at [519, 312] on icon at bounding box center [517, 314] width 12 height 12
click at [321, 262] on input "f." at bounding box center [321, 258] width 1 height 7
radio input "true"
click at [431, 314] on icon at bounding box center [435, 314] width 12 height 12
click at [321, 262] on input "e." at bounding box center [321, 258] width 1 height 7
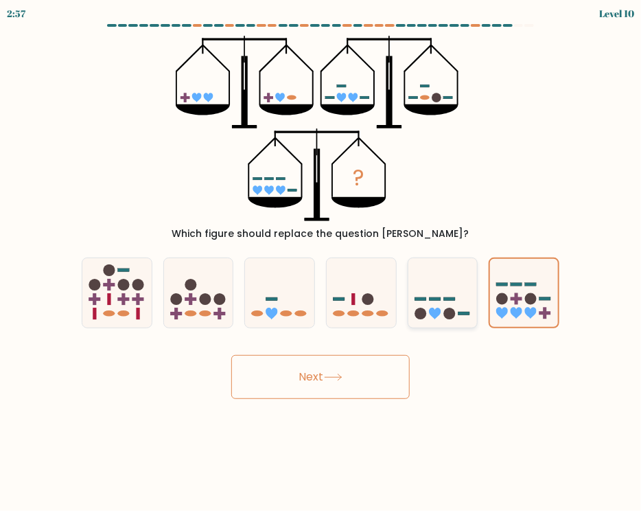
radio input "true"
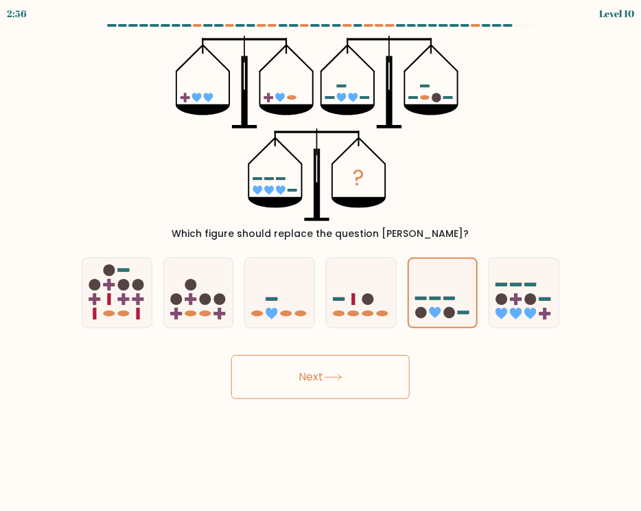
click at [330, 384] on button "Next" at bounding box center [320, 377] width 179 height 44
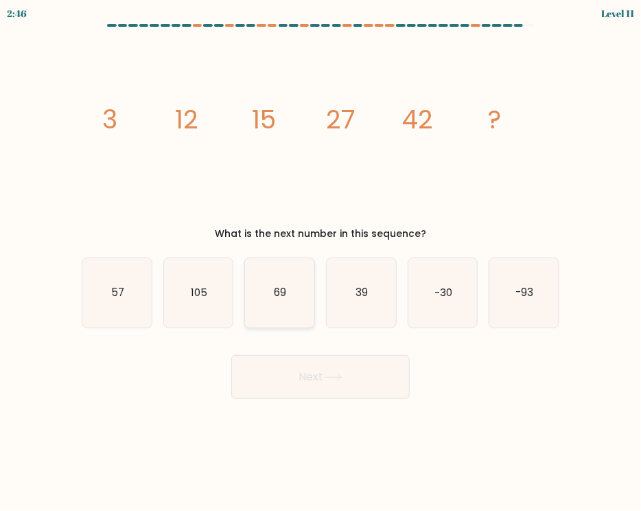
click at [272, 308] on icon "69" at bounding box center [279, 292] width 69 height 69
click at [321, 262] on input "c. 69" at bounding box center [321, 258] width 1 height 7
radio input "true"
click at [325, 381] on button "Next" at bounding box center [320, 377] width 179 height 44
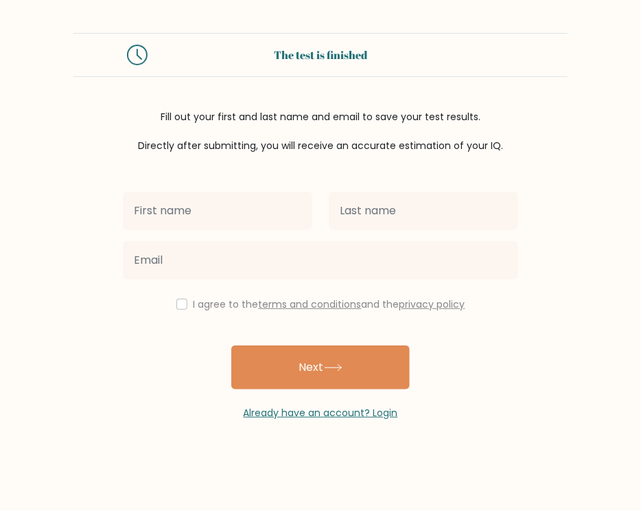
click at [234, 202] on input "text" at bounding box center [218, 211] width 190 height 38
click at [509, 331] on div "I agree to the terms and conditions and the privacy policy Next Already have an…" at bounding box center [321, 286] width 412 height 267
click at [179, 302] on input "checkbox" at bounding box center [181, 304] width 11 height 11
checkbox input "true"
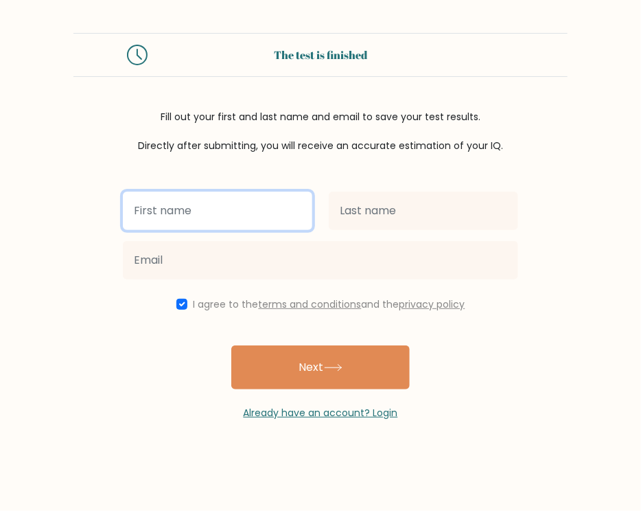
click at [184, 227] on input "text" at bounding box center [218, 211] width 190 height 38
type input "[PERSON_NAME]"
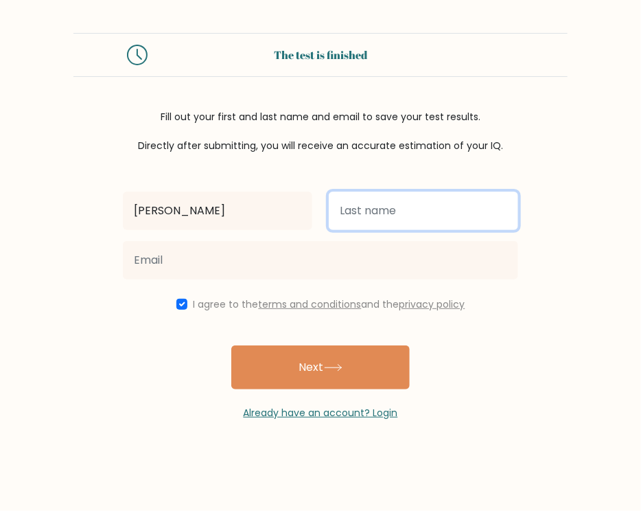
click at [397, 208] on input "text" at bounding box center [424, 211] width 190 height 38
type input "Lanceta"
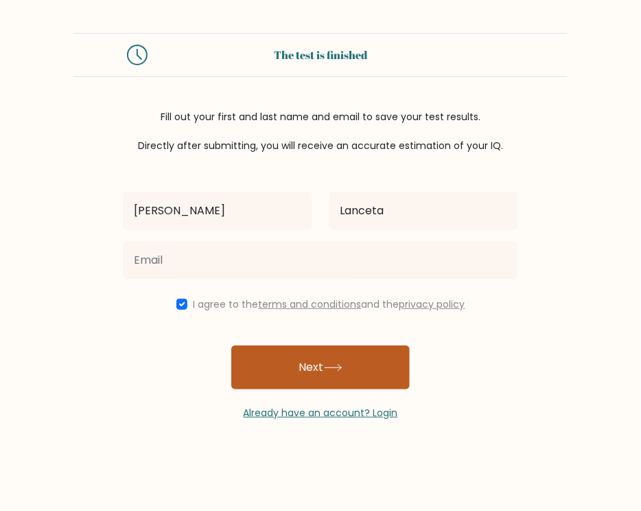
click at [332, 365] on icon at bounding box center [333, 368] width 19 height 8
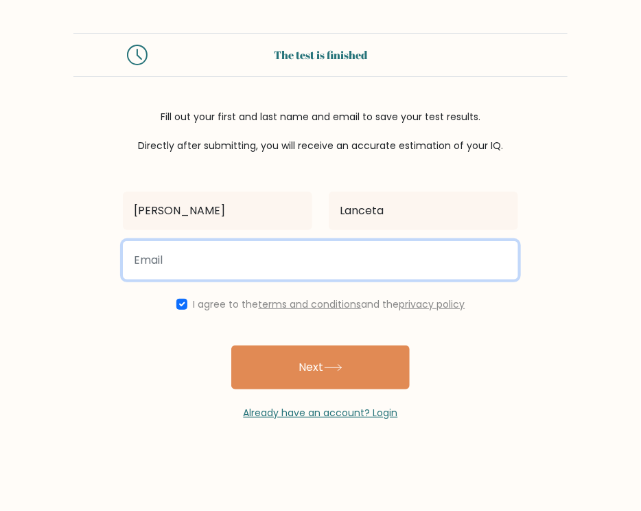
click at [195, 263] on input "email" at bounding box center [321, 260] width 396 height 38
type input "[EMAIL_ADDRESS][DOMAIN_NAME]"
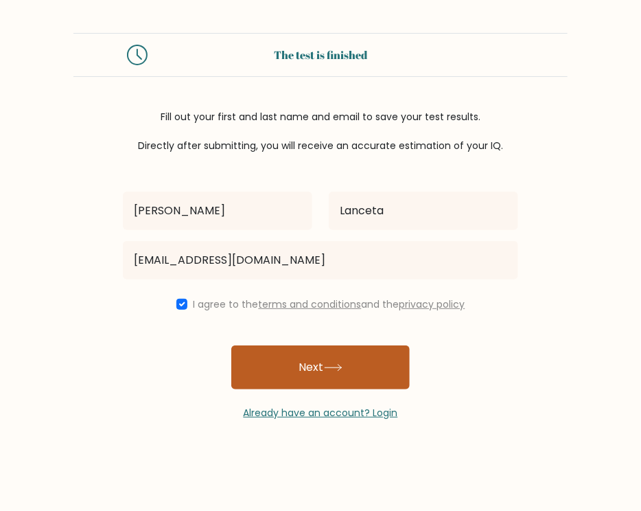
click at [317, 367] on button "Next" at bounding box center [320, 367] width 179 height 44
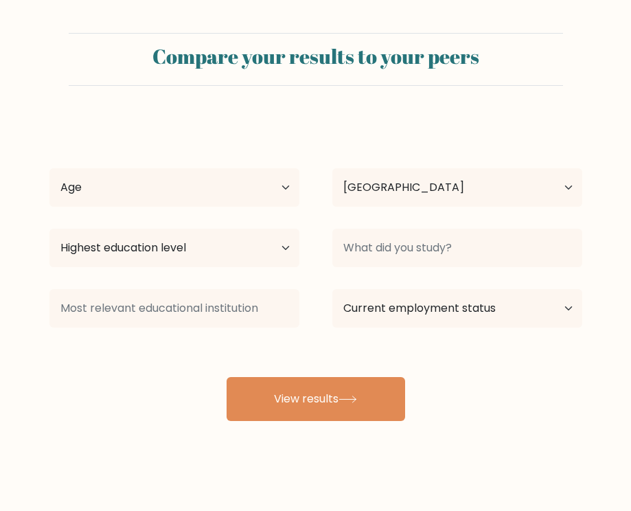
select select "PG"
click at [300, 237] on div "Highest education level No schooling Primary Lower Secondary Upper Secondary Oc…" at bounding box center [174, 247] width 283 height 49
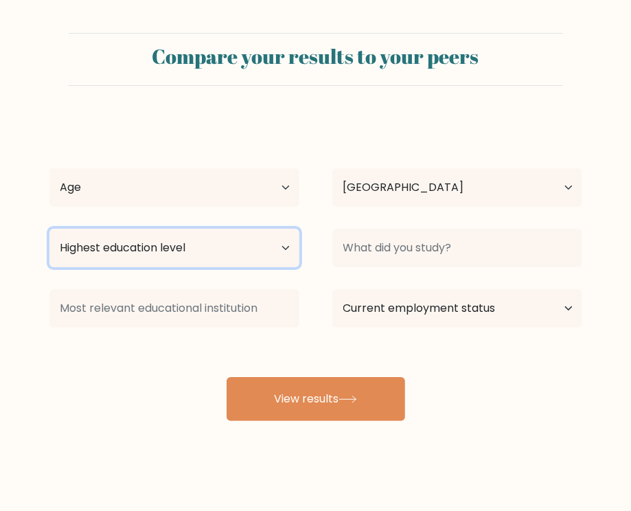
click at [275, 257] on select "Highest education level No schooling Primary Lower Secondary Upper Secondary Oc…" at bounding box center [174, 248] width 250 height 38
select select "bachelors_degree"
click at [49, 229] on select "Highest education level No schooling Primary Lower Secondary Upper Secondary Oc…" at bounding box center [174, 248] width 250 height 38
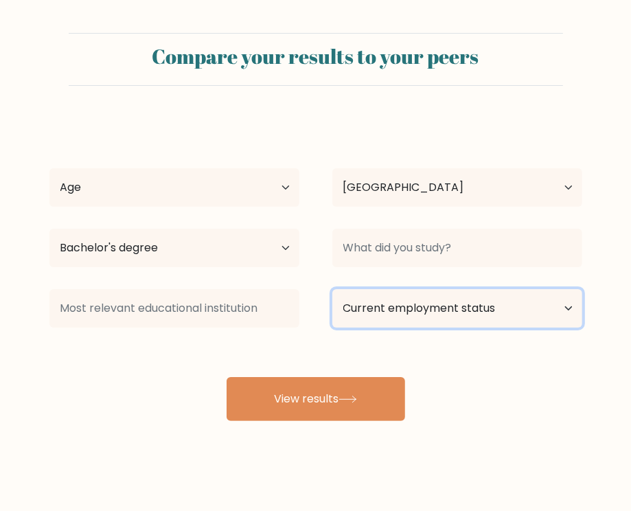
click at [558, 301] on select "Current employment status Employed Student Retired Other / prefer not to answer" at bounding box center [457, 308] width 250 height 38
click at [572, 307] on select "Current employment status Employed Student Retired Other / prefer not to answer" at bounding box center [457, 308] width 250 height 38
select select "other"
click at [332, 289] on select "Current employment status Employed Student Retired Other / prefer not to answer" at bounding box center [457, 308] width 250 height 38
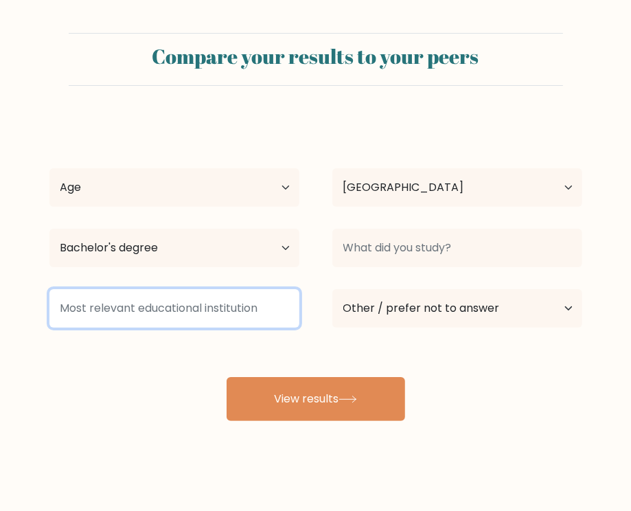
click at [150, 311] on input at bounding box center [174, 308] width 250 height 38
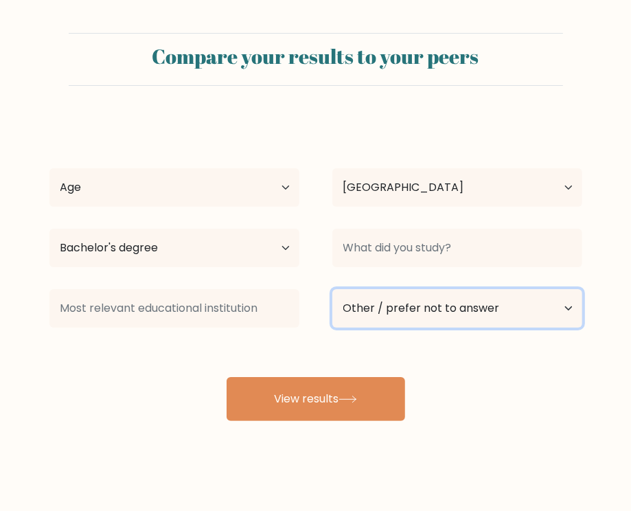
click at [580, 308] on select "Current employment status Employed Student Retired Other / prefer not to answer" at bounding box center [457, 308] width 250 height 38
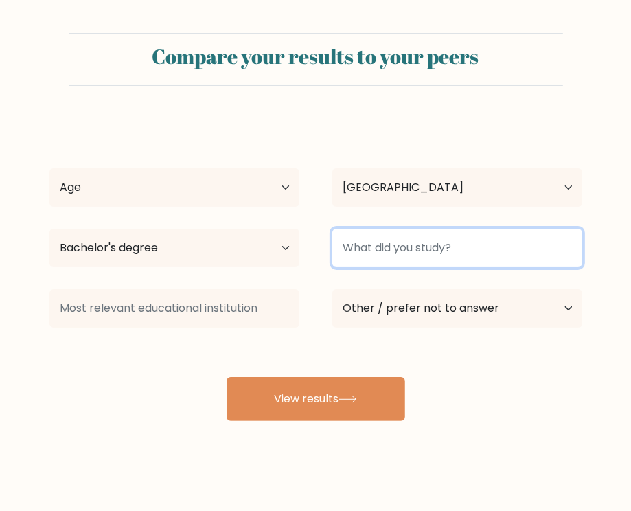
click at [543, 261] on input at bounding box center [457, 248] width 250 height 38
type input "BSIT"
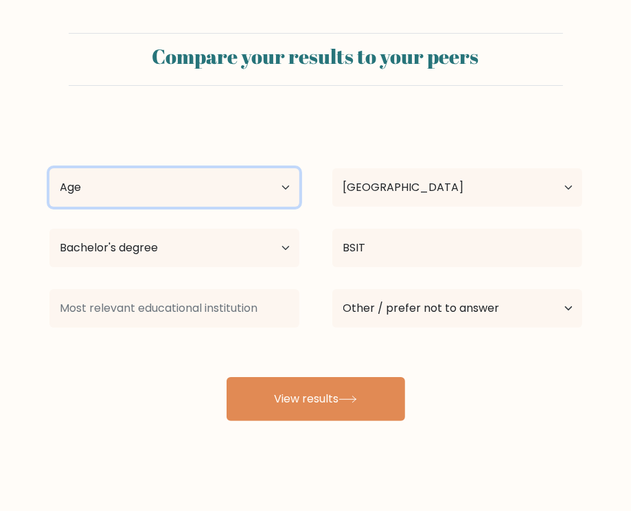
click at [297, 194] on select "Age Under 18 years old 18-24 years old 25-34 years old 35-44 years old 45-54 ye…" at bounding box center [174, 187] width 250 height 38
select select "35_44"
click at [49, 168] on select "Age Under 18 years old 18-24 years old 25-34 years old 35-44 years old 45-54 ye…" at bounding box center [174, 187] width 250 height 38
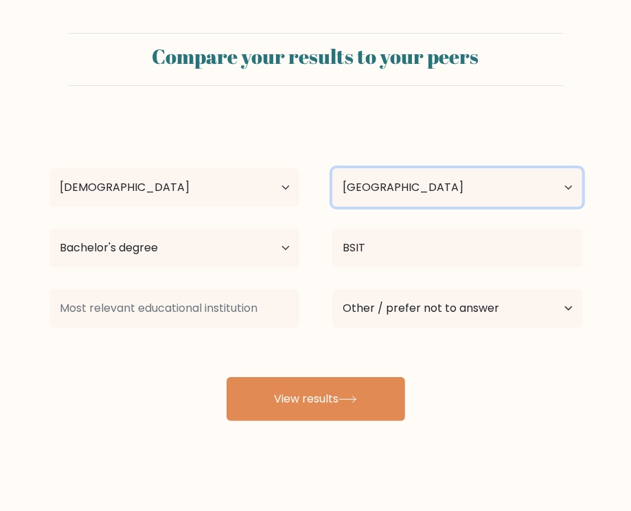
click at [466, 181] on select "Country Afghanistan Albania Algeria American Samoa Andorra Angola Anguilla Anta…" at bounding box center [457, 187] width 250 height 38
select select "PH"
click at [332, 168] on select "Country Afghanistan Albania Algeria American Samoa Andorra Angola Anguilla Anta…" at bounding box center [457, 187] width 250 height 38
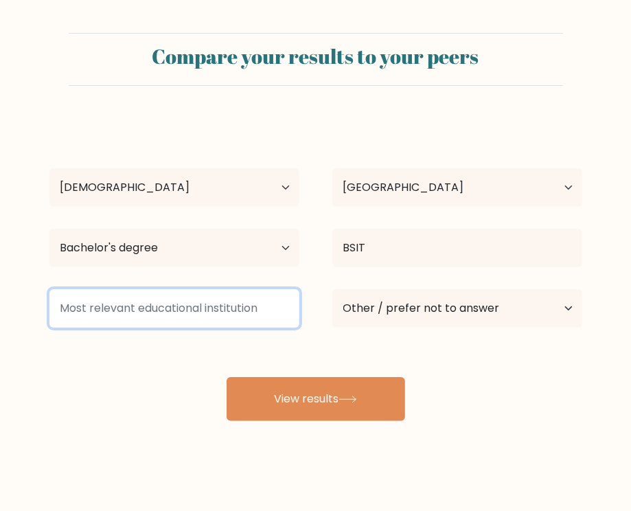
click at [145, 327] on input at bounding box center [174, 308] width 250 height 38
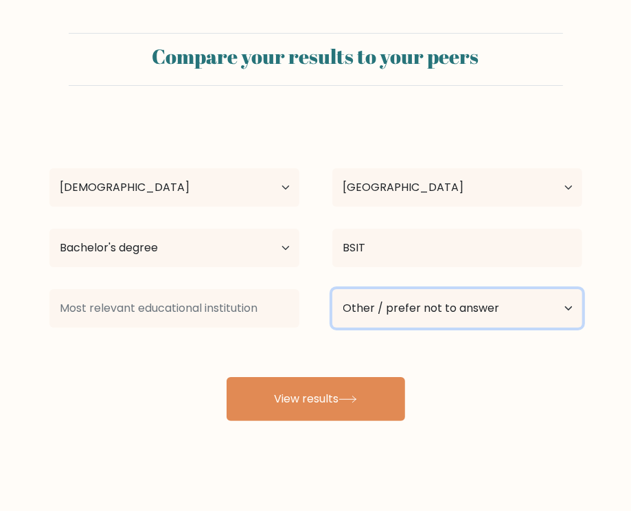
click at [516, 312] on select "Current employment status Employed Student Retired Other / prefer not to answer" at bounding box center [457, 308] width 250 height 38
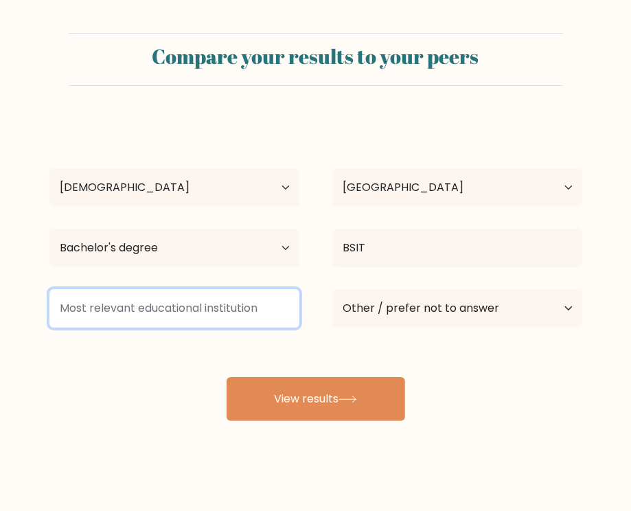
click at [156, 314] on input at bounding box center [174, 308] width 250 height 38
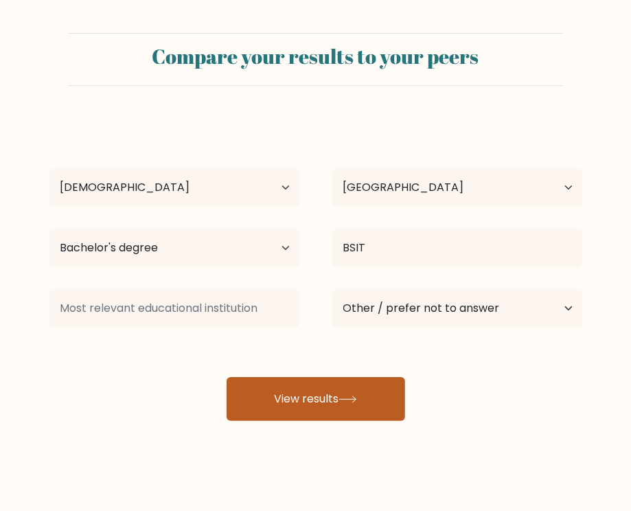
click at [375, 402] on button "View results" at bounding box center [316, 399] width 179 height 44
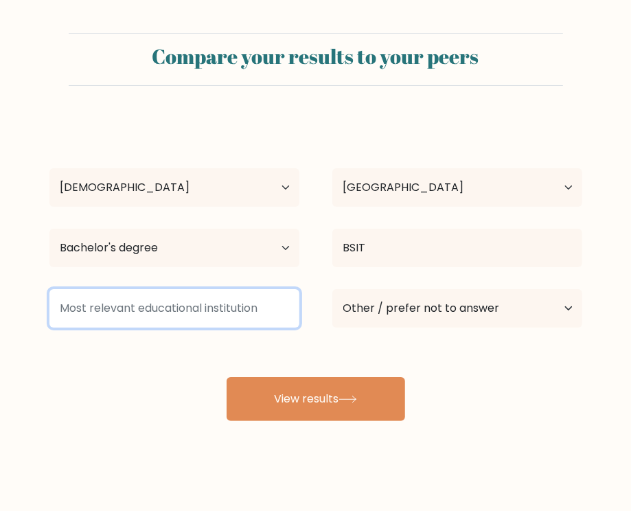
click at [273, 306] on input at bounding box center [174, 308] width 250 height 38
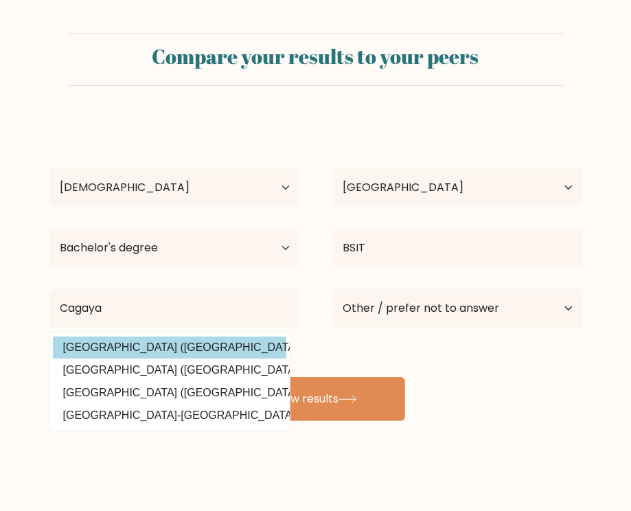
click at [197, 352] on option "Cagayan State University (Philippines)" at bounding box center [169, 347] width 233 height 22
type input "[GEOGRAPHIC_DATA]"
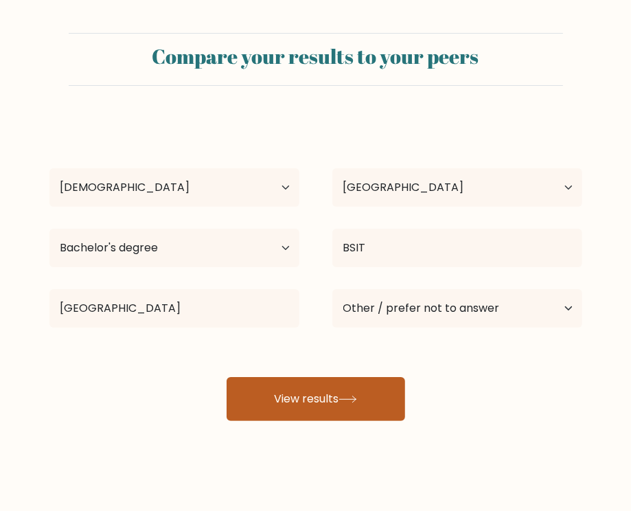
click at [323, 398] on button "View results" at bounding box center [316, 399] width 179 height 44
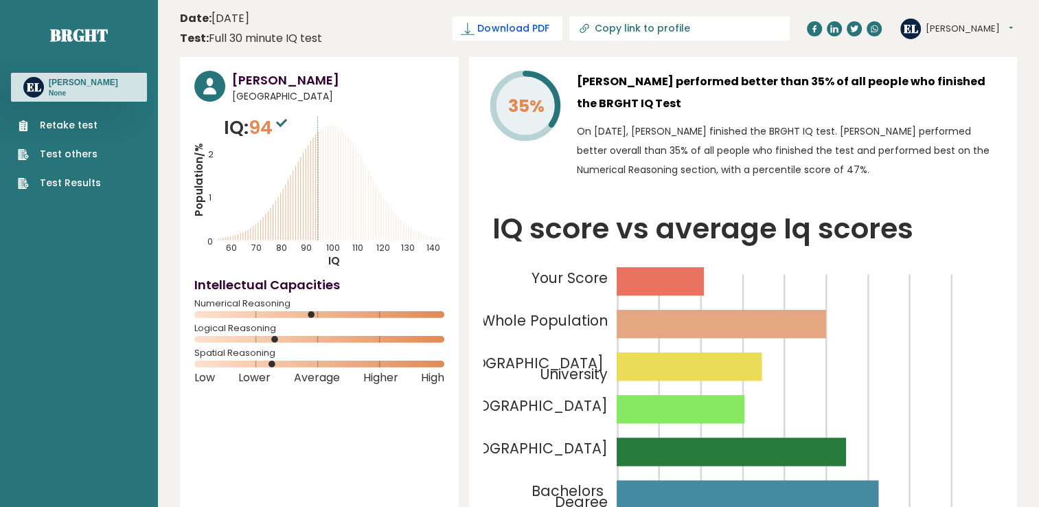
click at [549, 30] on span "Download PDF" at bounding box center [512, 28] width 71 height 14
